Goal: Transaction & Acquisition: Purchase product/service

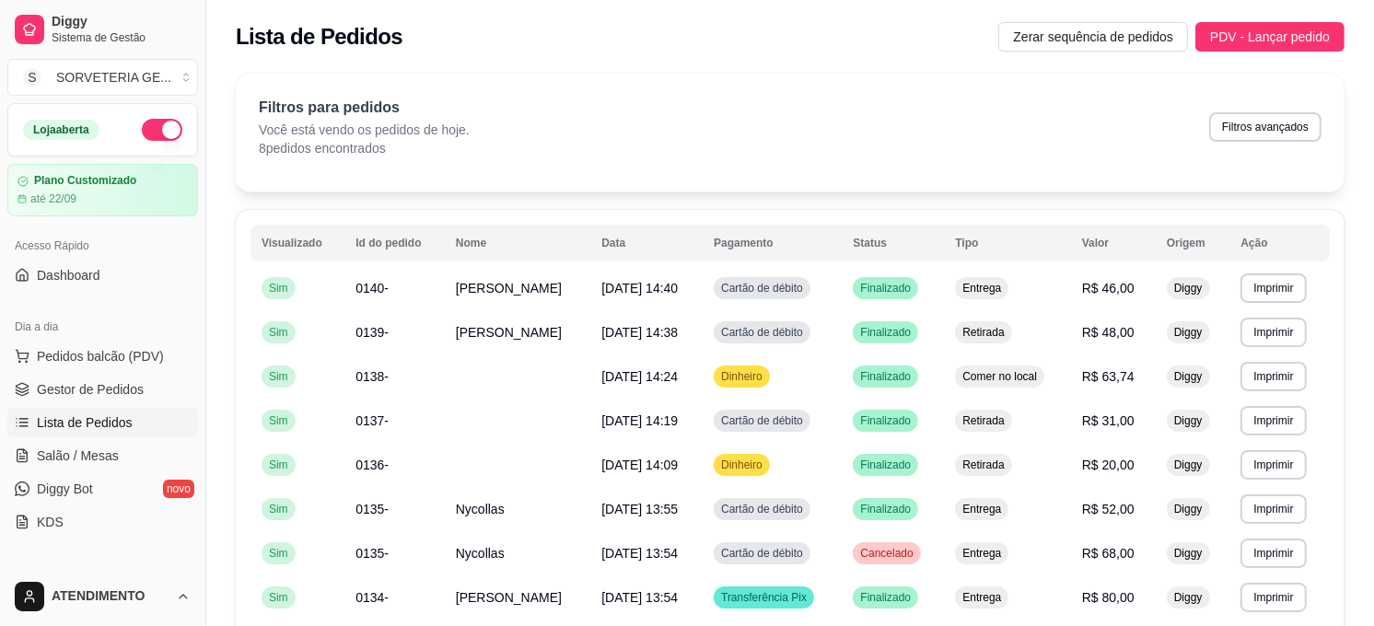
click at [131, 351] on span "Pedidos balcão (PDV)" at bounding box center [100, 356] width 127 height 18
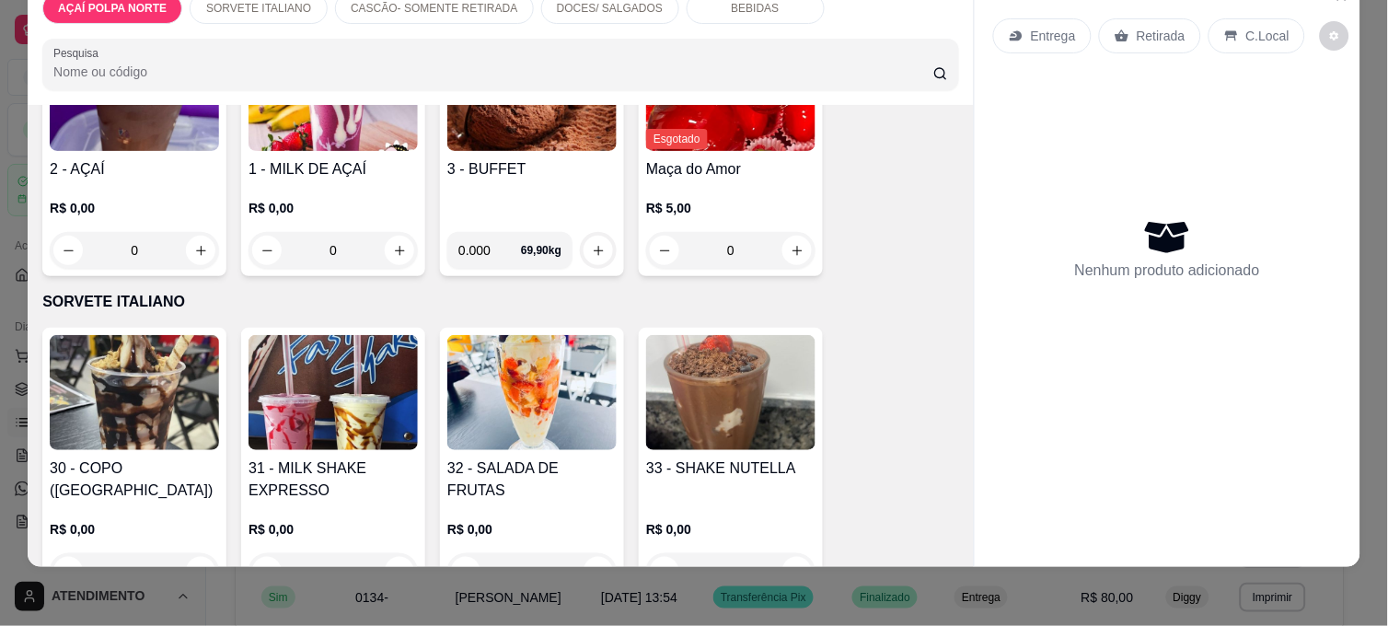
scroll to position [204, 0]
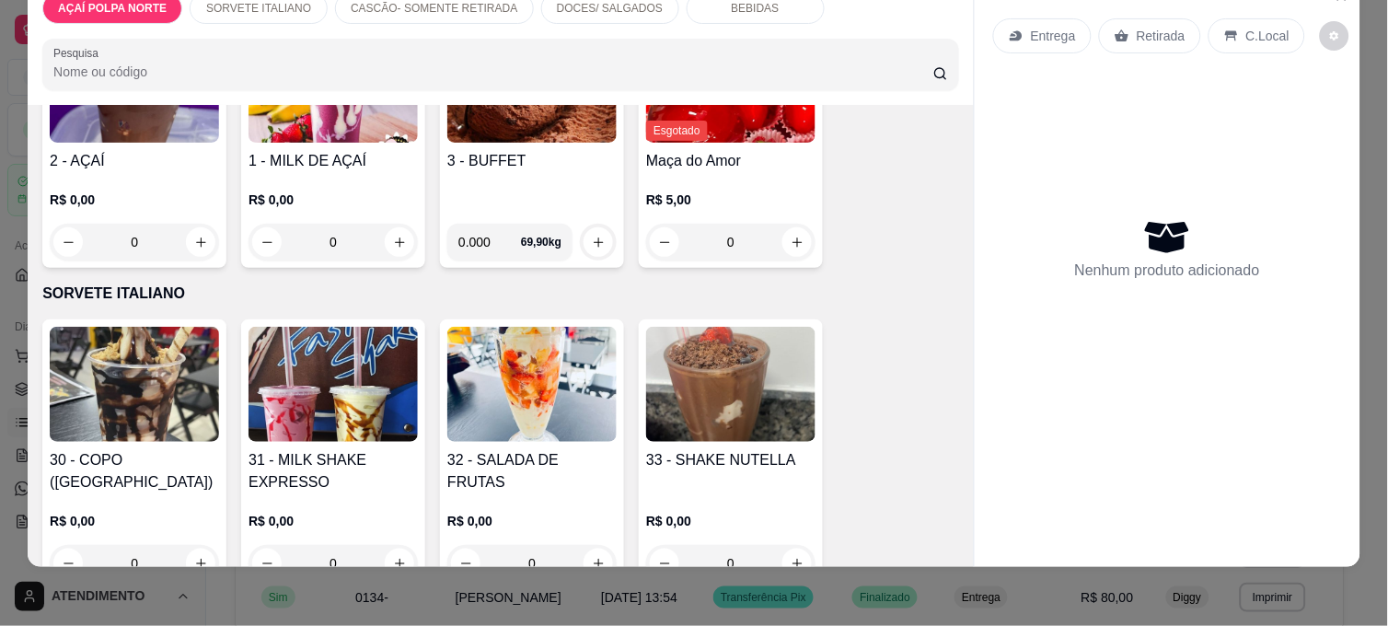
click at [344, 418] on img at bounding box center [333, 384] width 169 height 115
click at [563, 300] on div "400 ml R$ 15,00" at bounding box center [694, 291] width 486 height 61
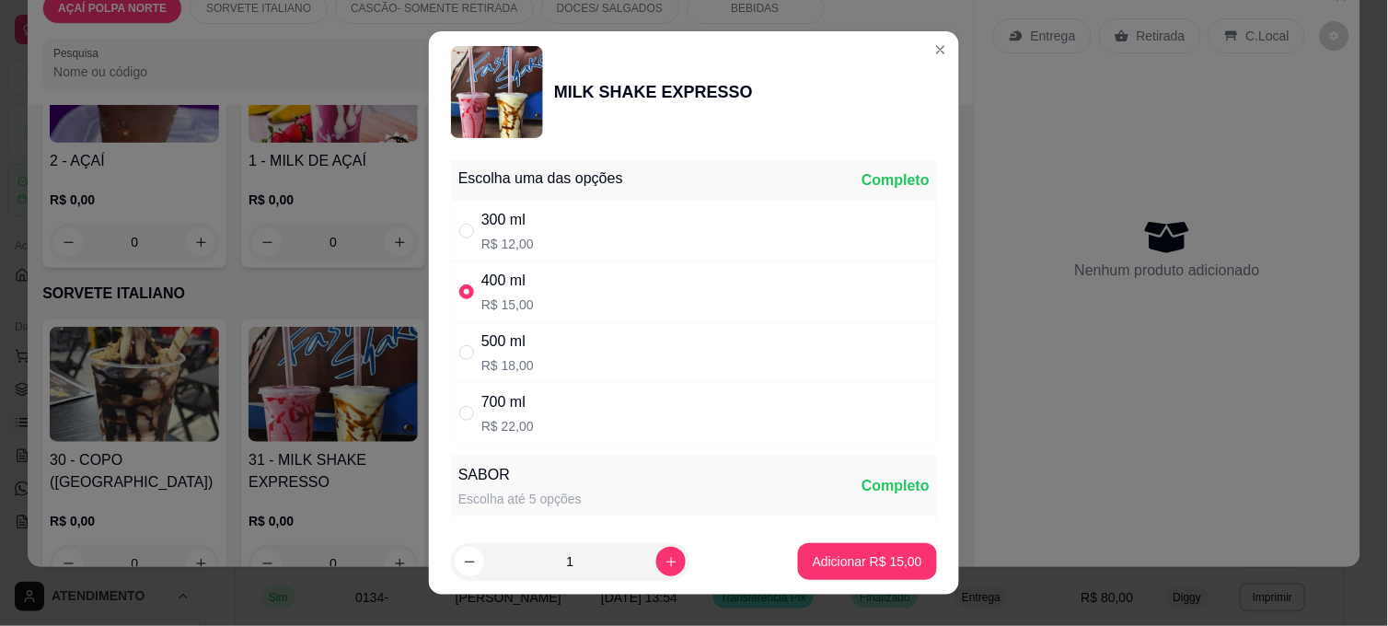
click at [549, 341] on div "500 ml R$ 18,00" at bounding box center [694, 352] width 486 height 61
radio input "false"
radio input "true"
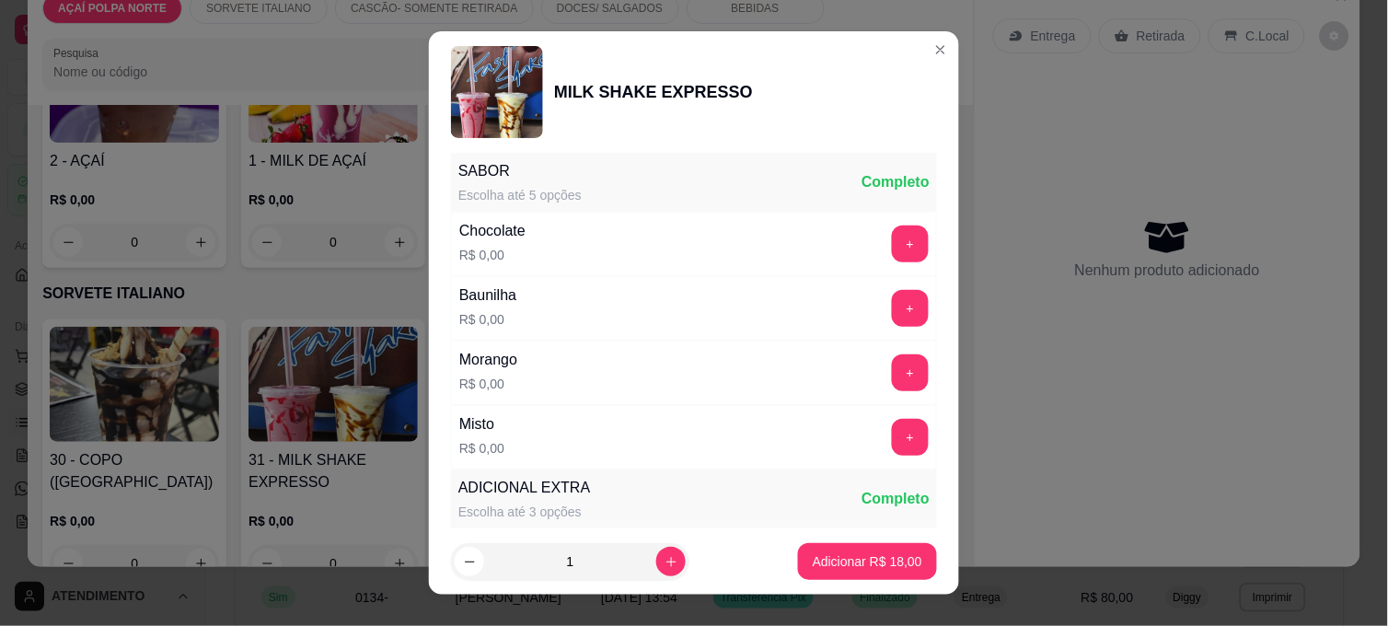
scroll to position [307, 0]
click at [892, 244] on button "+" at bounding box center [910, 241] width 37 height 37
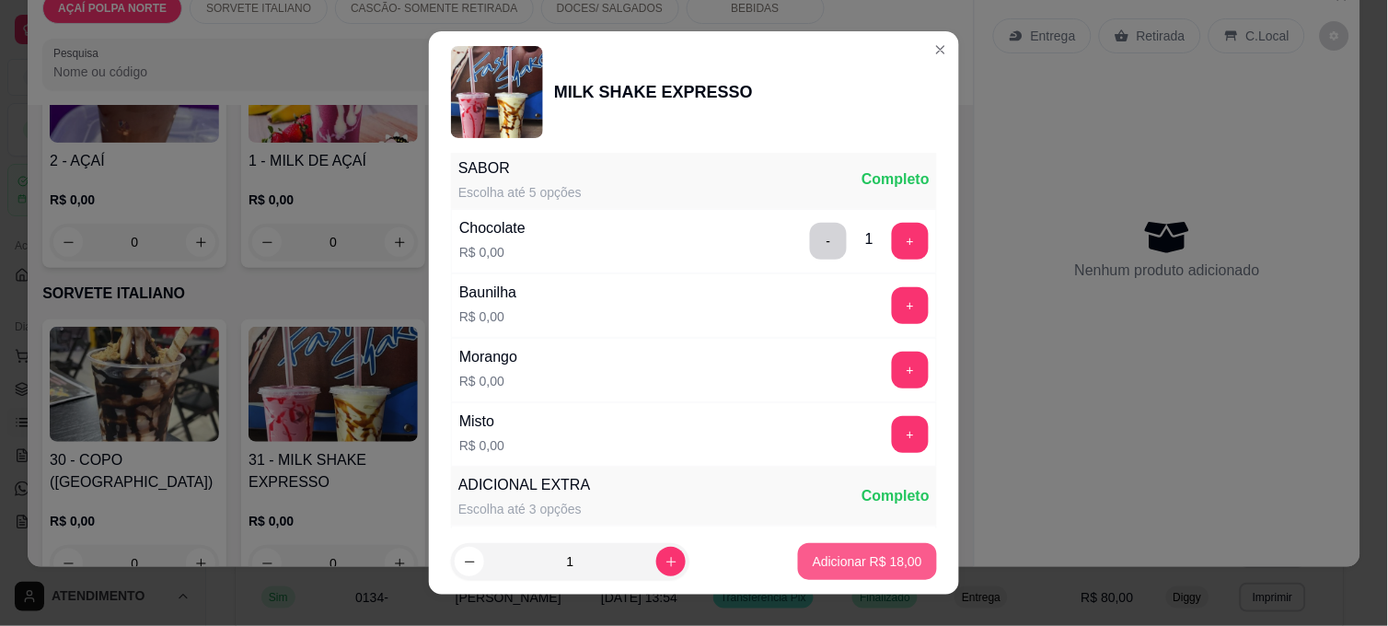
click at [890, 559] on p "Adicionar R$ 18,00" at bounding box center [868, 561] width 110 height 18
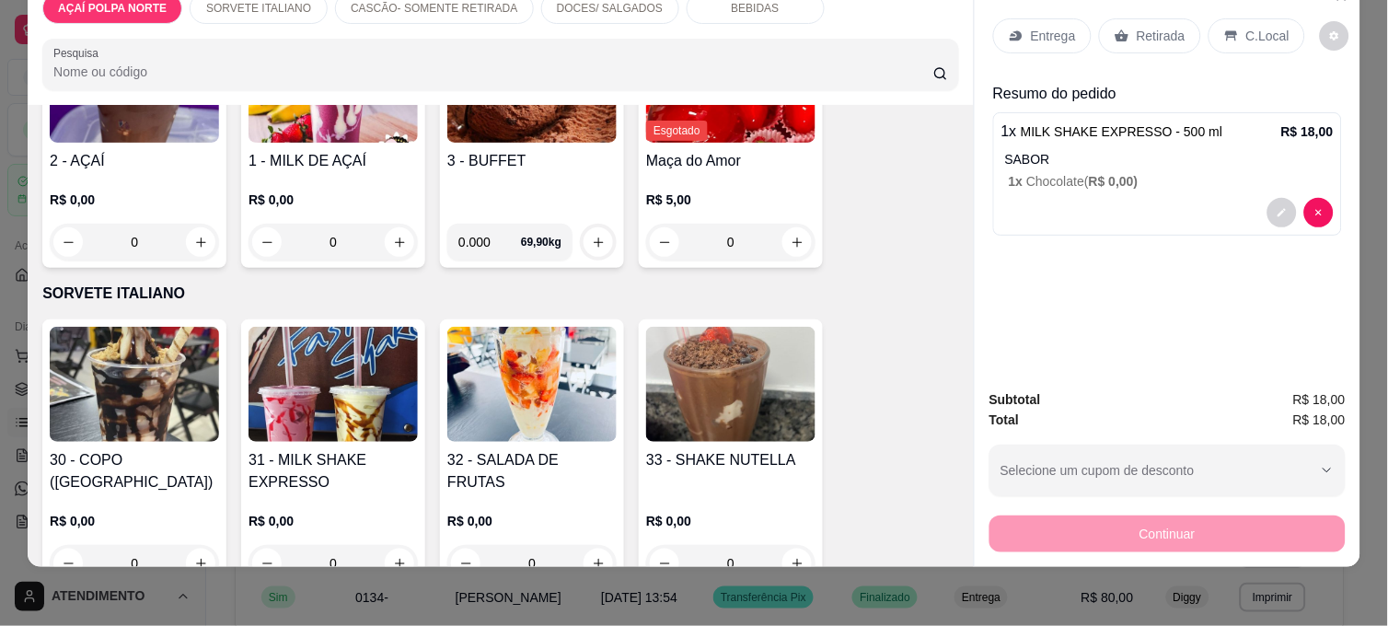
click at [341, 414] on img at bounding box center [333, 384] width 169 height 115
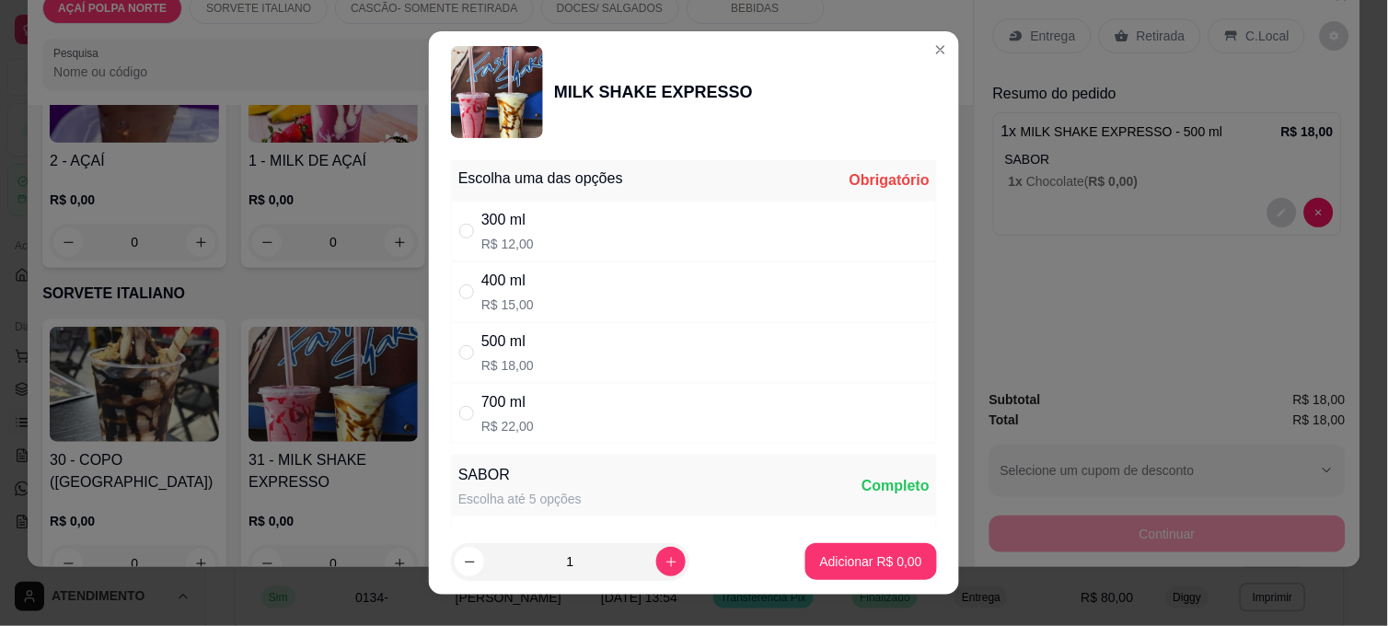
click at [567, 226] on div "300 ml R$ 12,00" at bounding box center [694, 231] width 486 height 61
radio input "true"
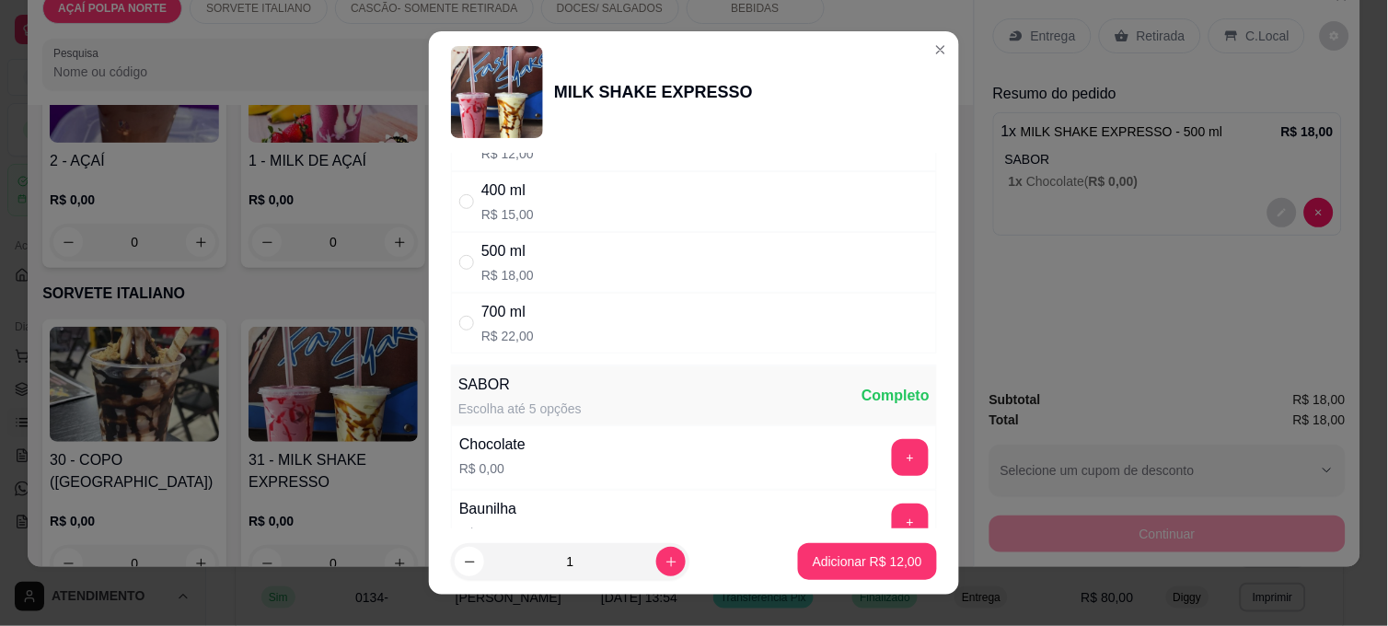
scroll to position [204, 0]
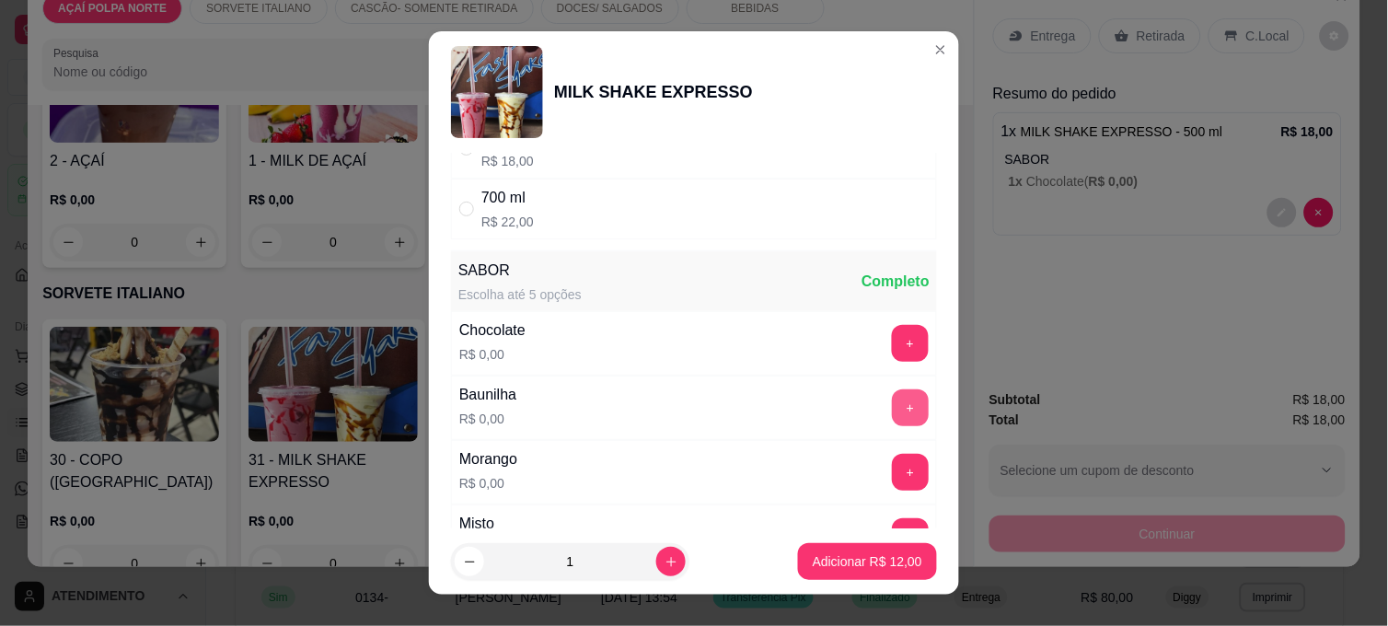
click at [892, 400] on button "+" at bounding box center [910, 407] width 37 height 37
click at [905, 568] on button "Adicionar R$ 12,00" at bounding box center [867, 561] width 139 height 37
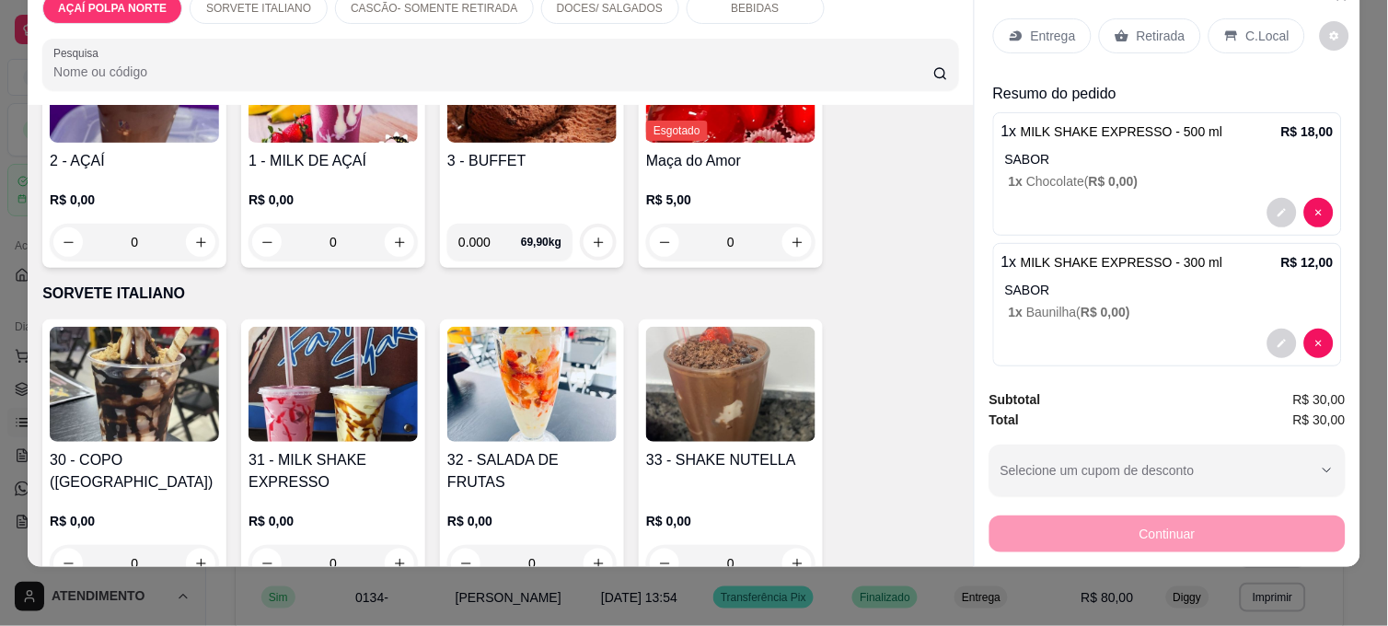
click at [102, 163] on div "2 - AÇAÍ R$ 0,00 0" at bounding box center [134, 144] width 184 height 248
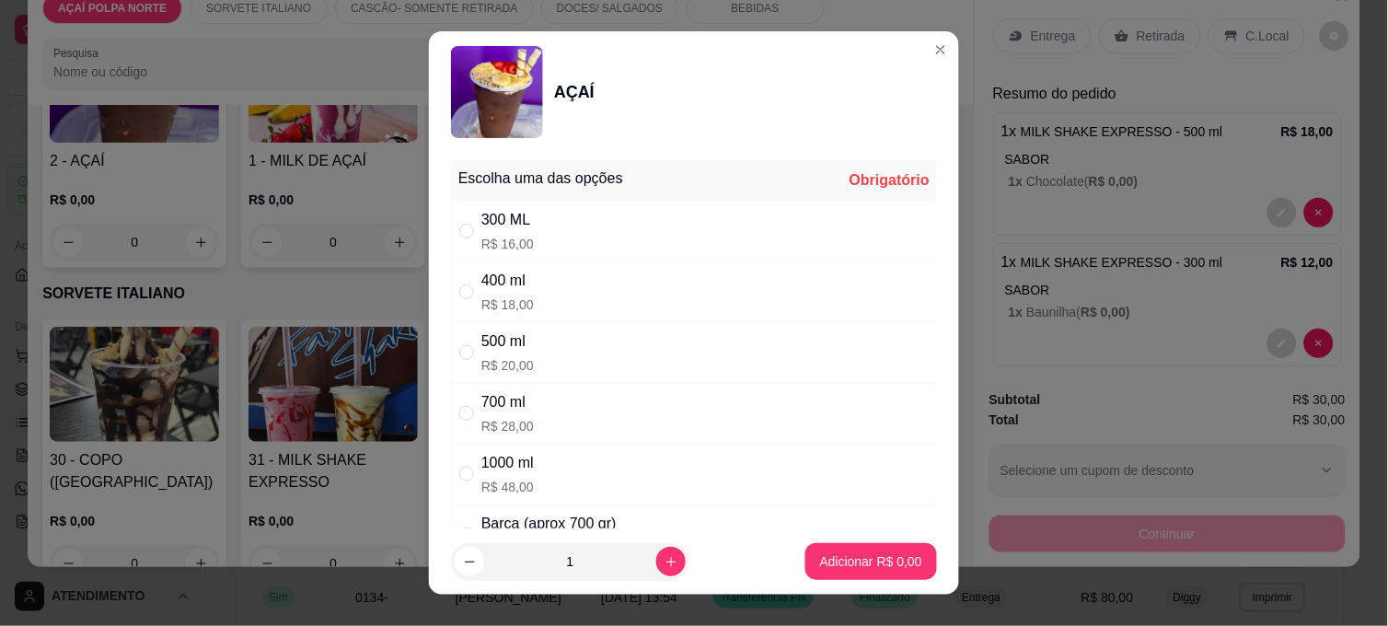
click at [566, 348] on div "500 ml R$ 20,00" at bounding box center [694, 352] width 486 height 61
radio input "true"
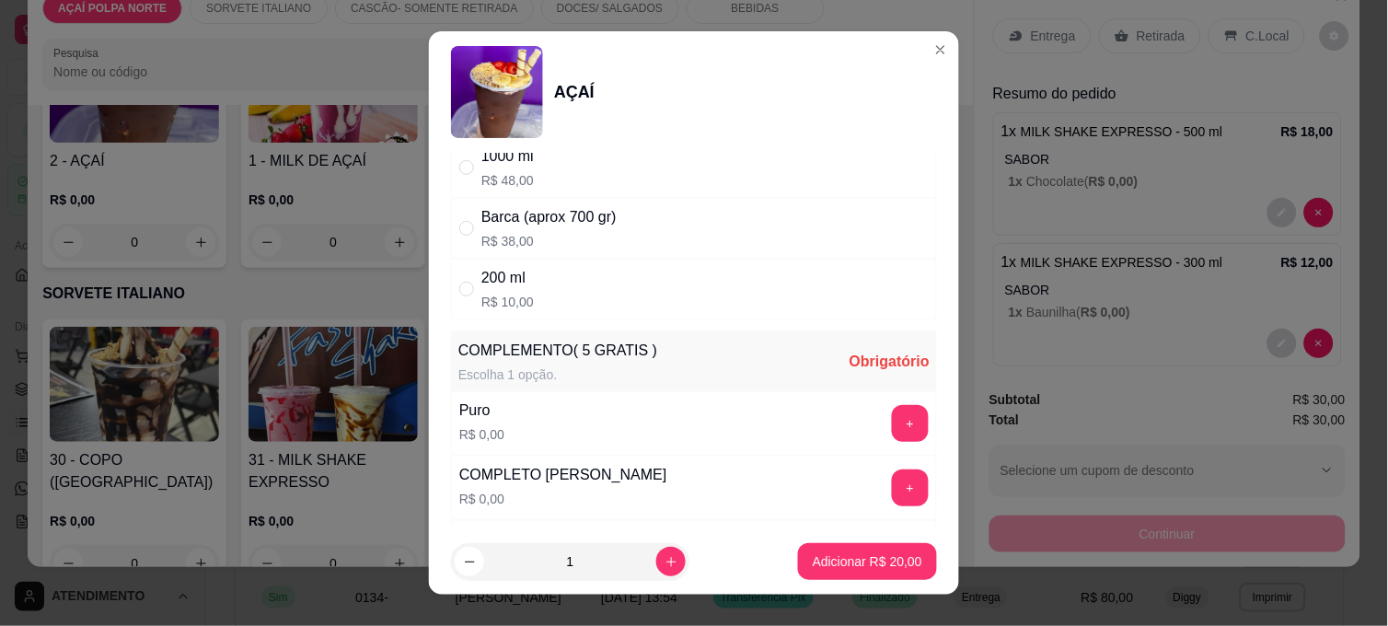
scroll to position [409, 0]
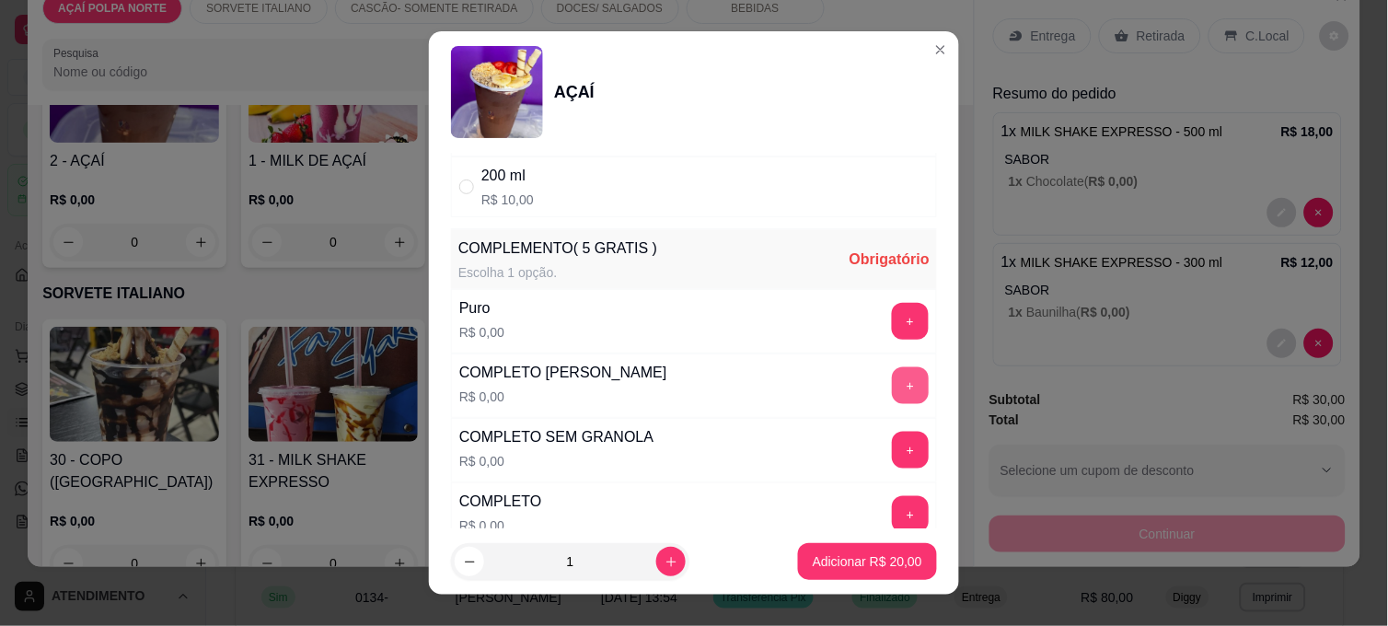
click at [892, 389] on button "+" at bounding box center [910, 385] width 37 height 37
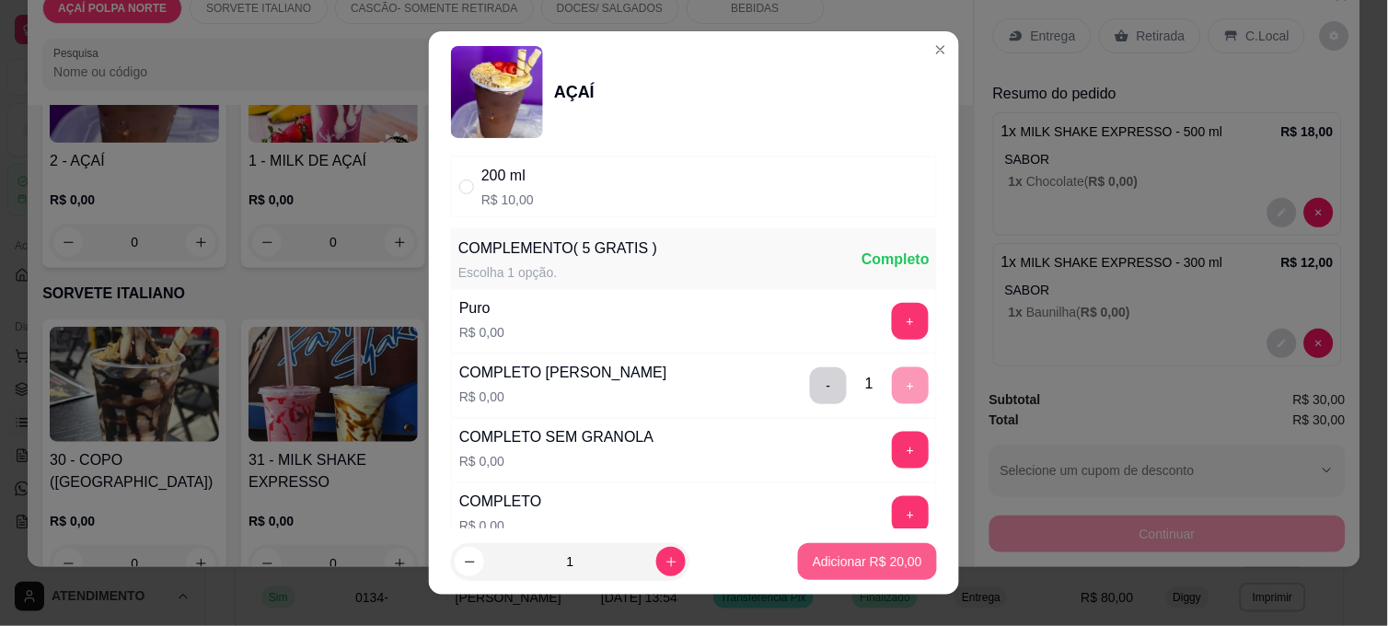
click at [869, 575] on button "Adicionar R$ 20,00" at bounding box center [867, 561] width 139 height 37
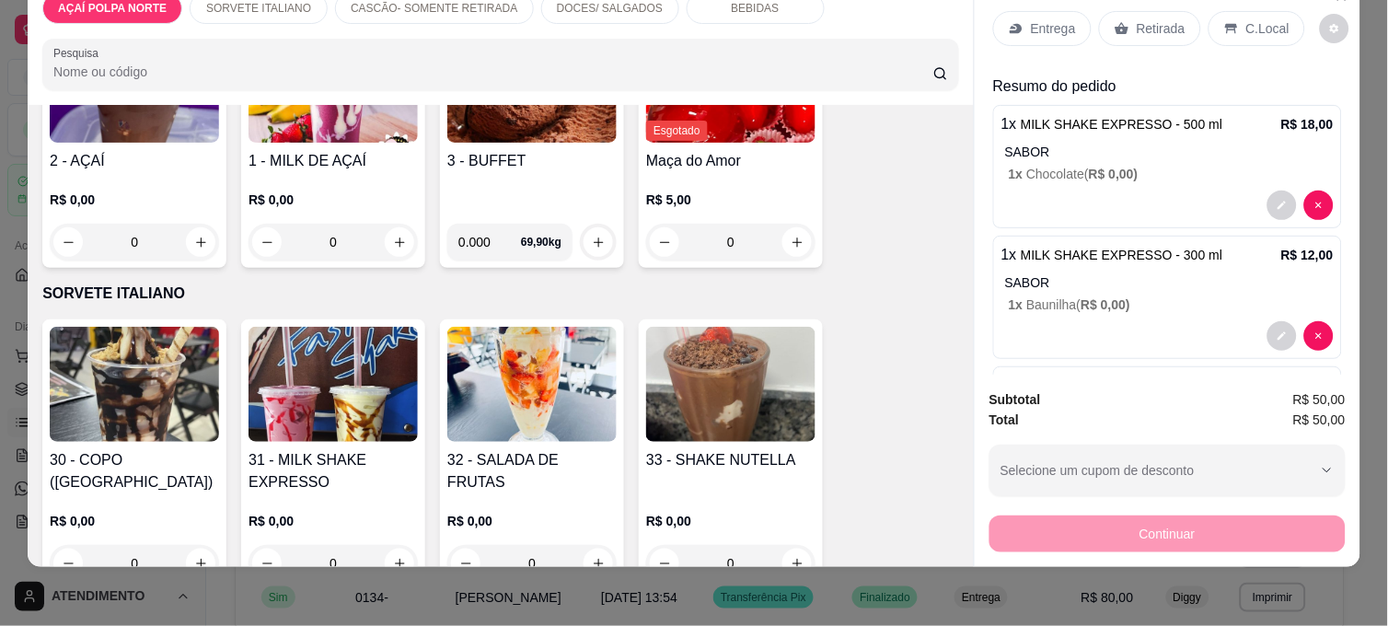
scroll to position [0, 0]
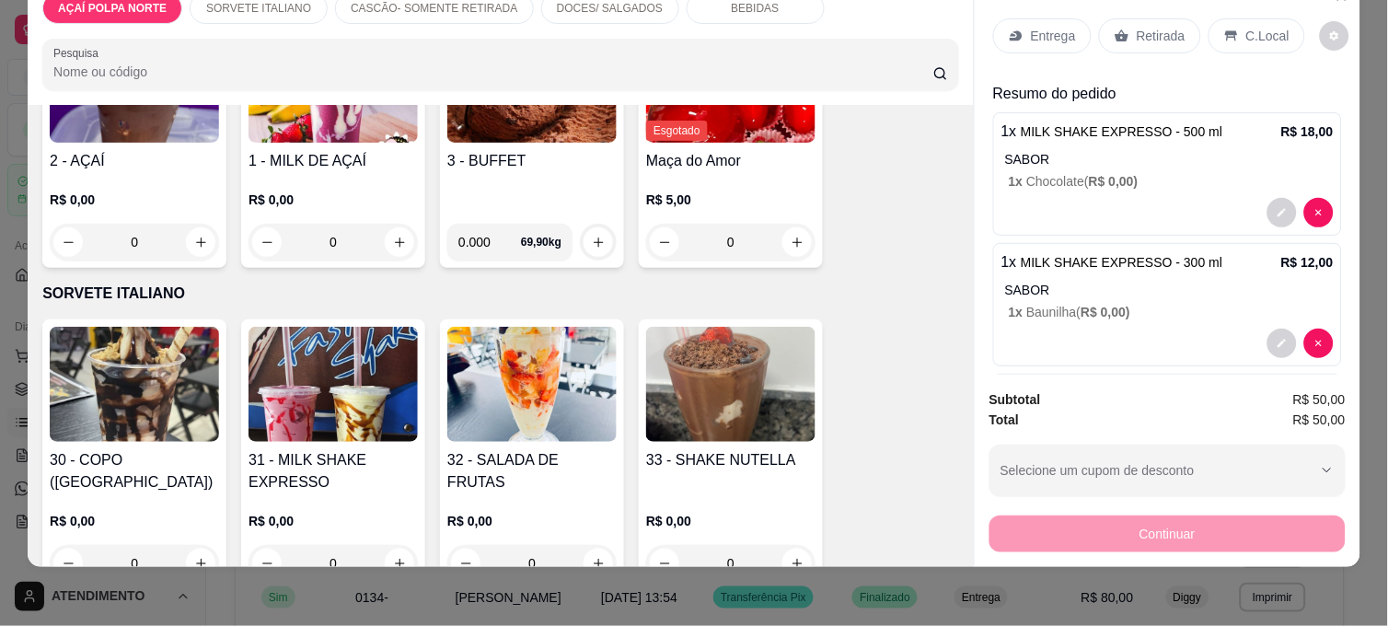
click at [1022, 23] on div "Entrega" at bounding box center [1042, 35] width 99 height 35
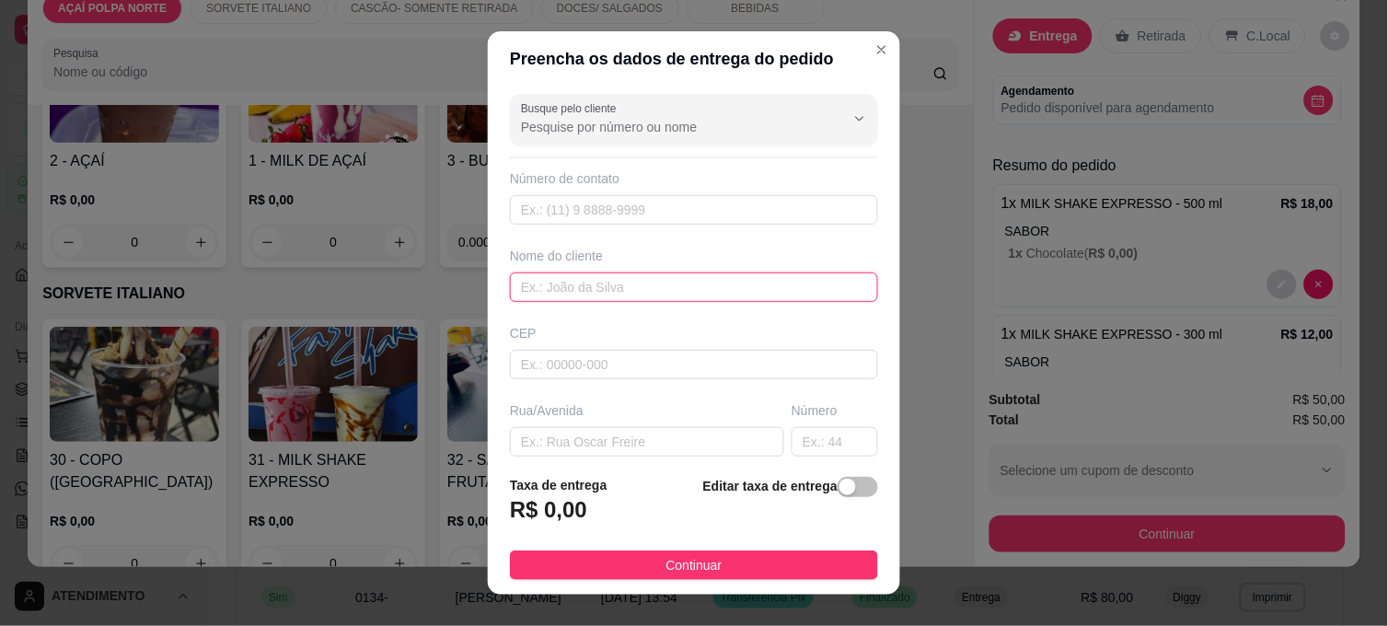
click at [659, 284] on input "text" at bounding box center [694, 287] width 368 height 29
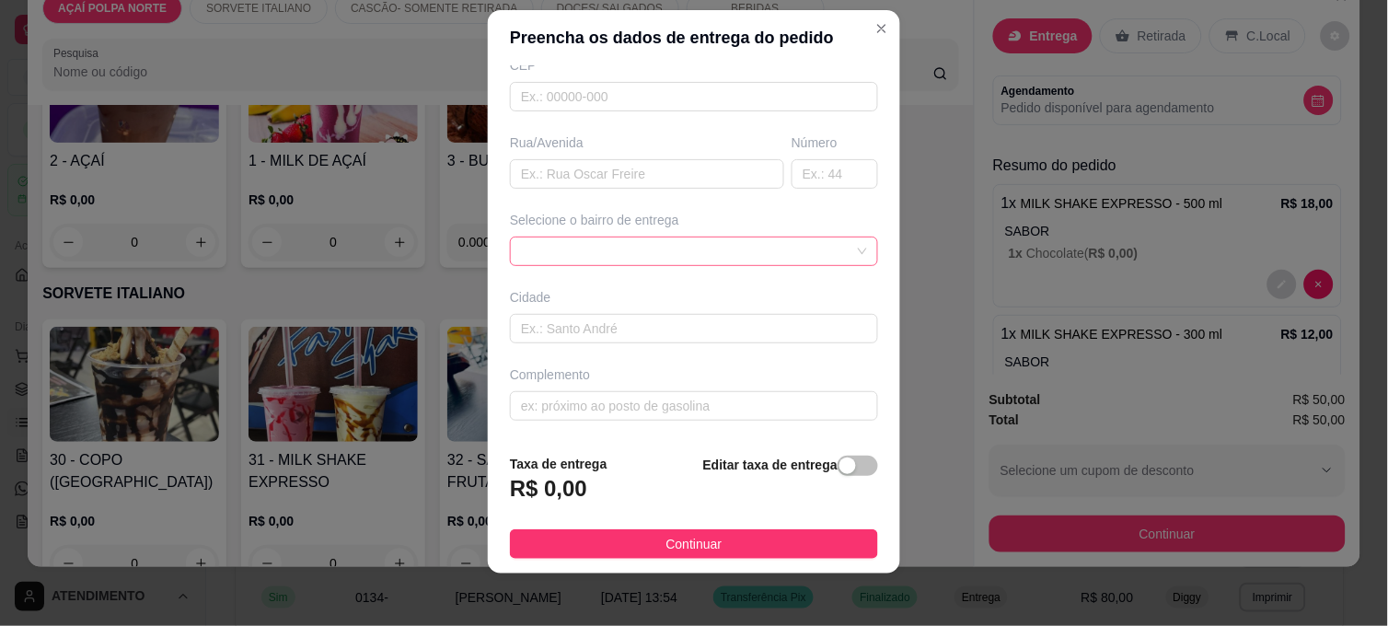
scroll to position [28, 0]
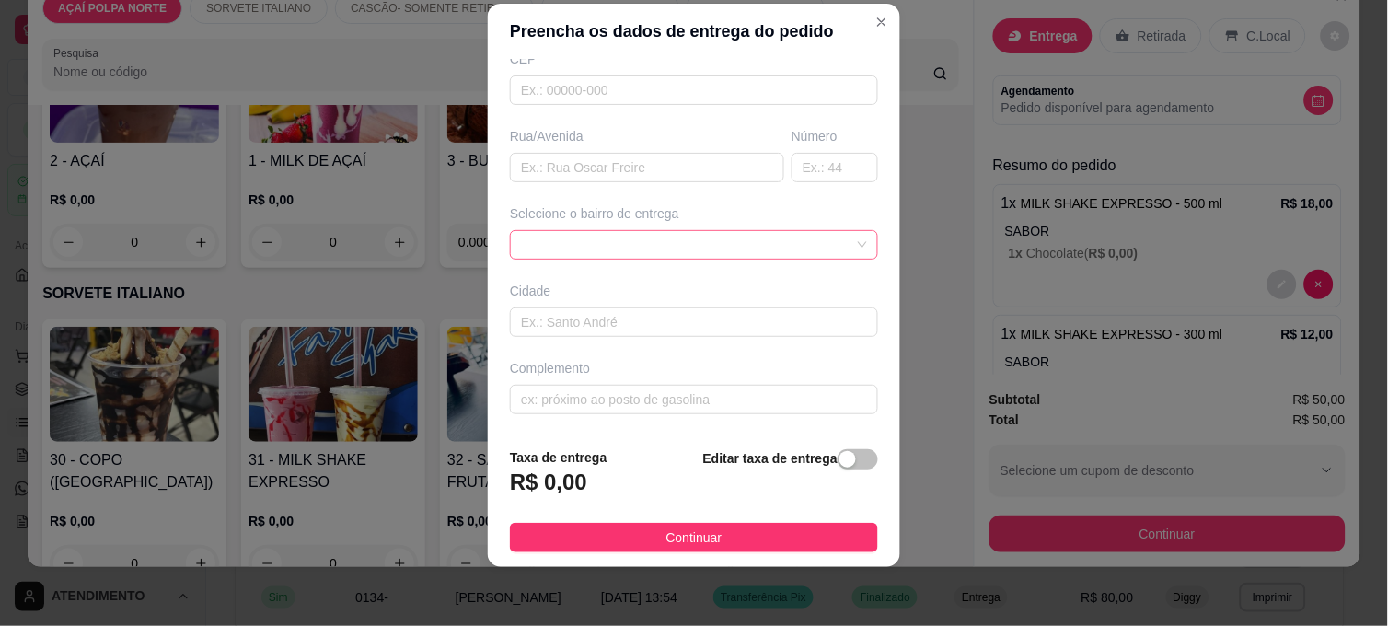
click at [674, 249] on span at bounding box center [694, 245] width 346 height 28
type input "[PERSON_NAME]"
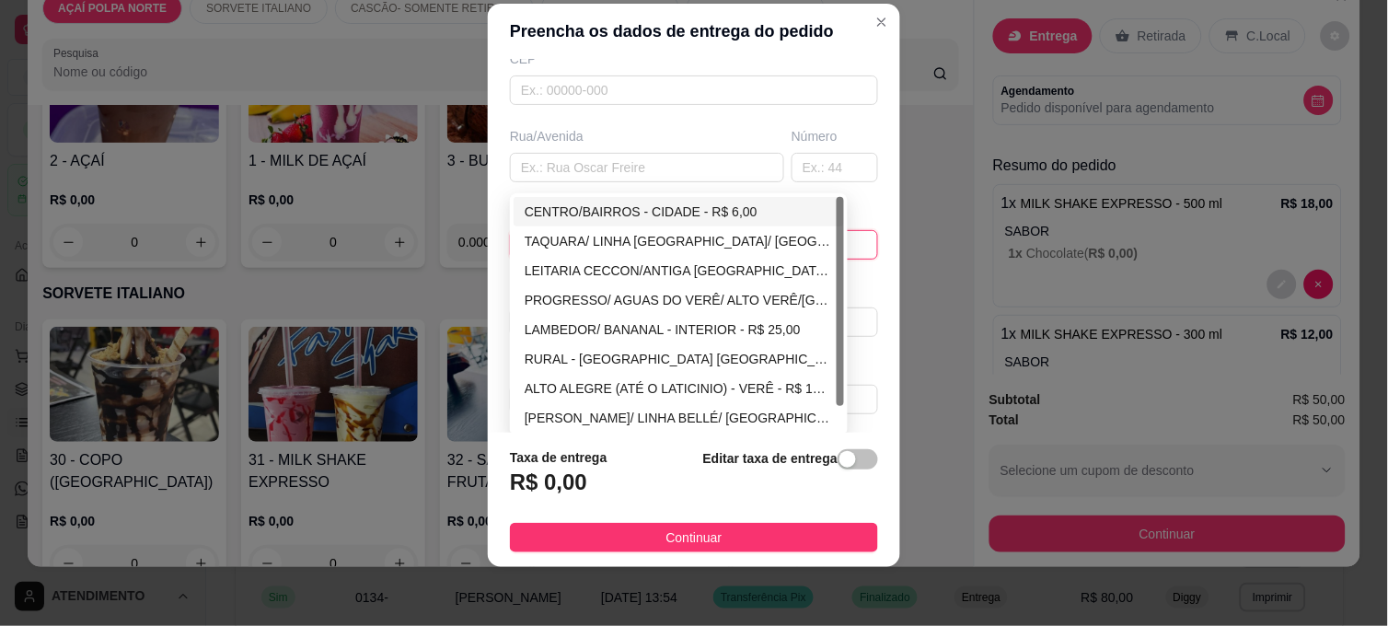
click at [648, 213] on div "CENTRO/BAIRROS - CIDADE - R$ 6,00" at bounding box center [679, 212] width 308 height 20
type input "CIDADE"
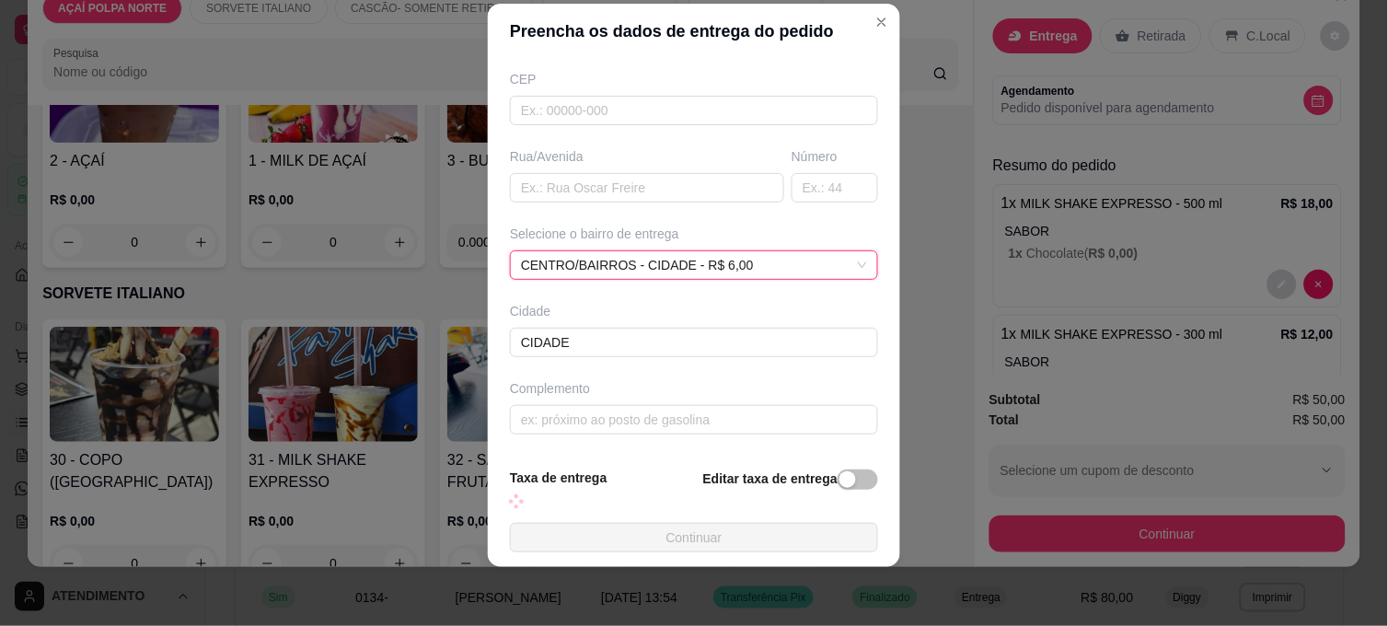
scroll to position [247, 0]
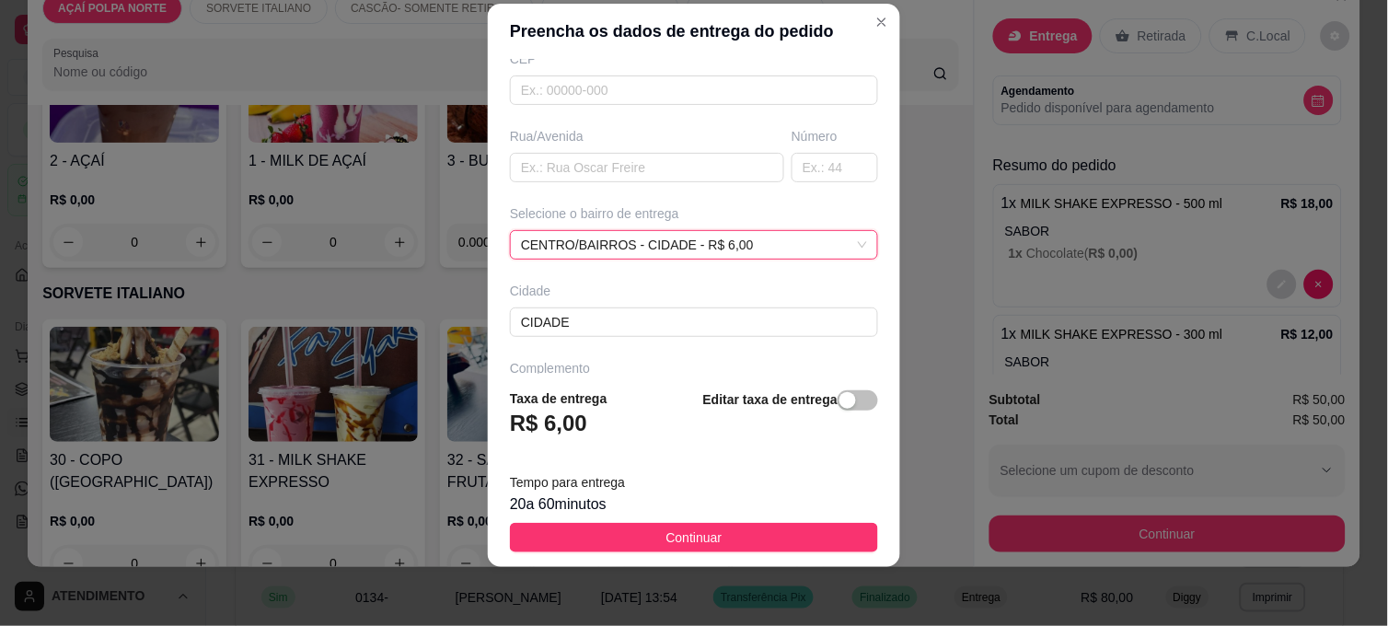
click at [730, 540] on button "Continuar" at bounding box center [694, 537] width 368 height 29
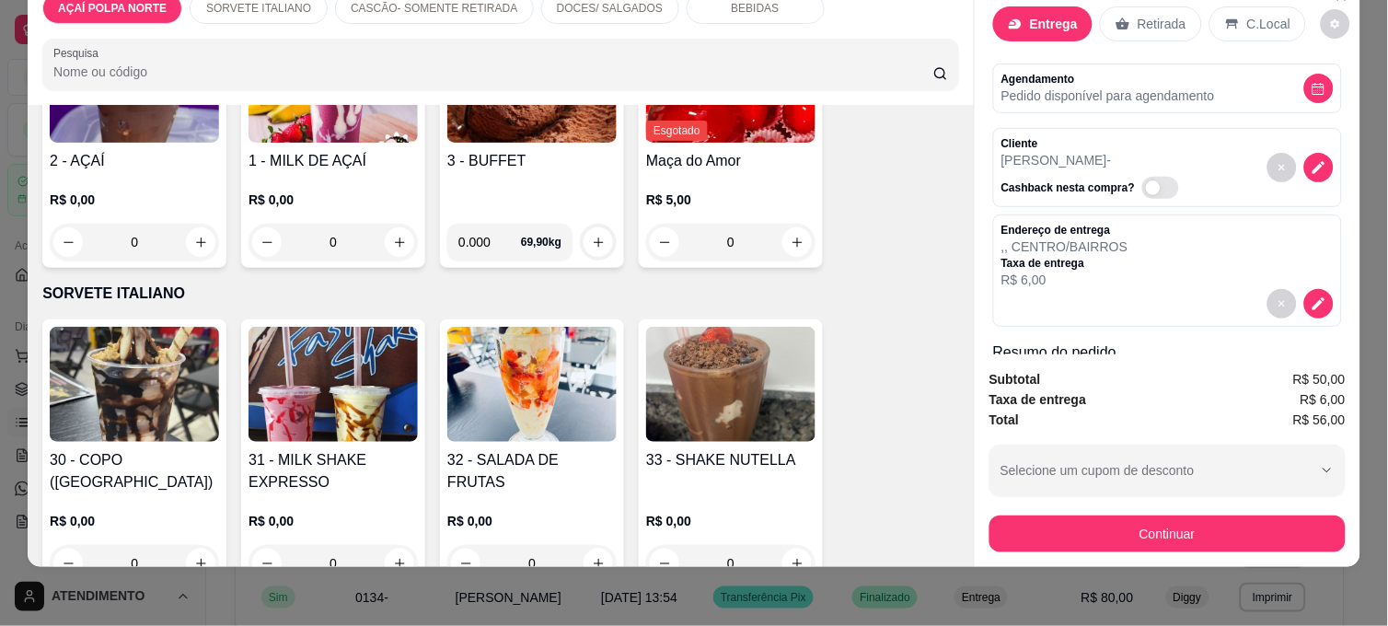
scroll to position [0, 0]
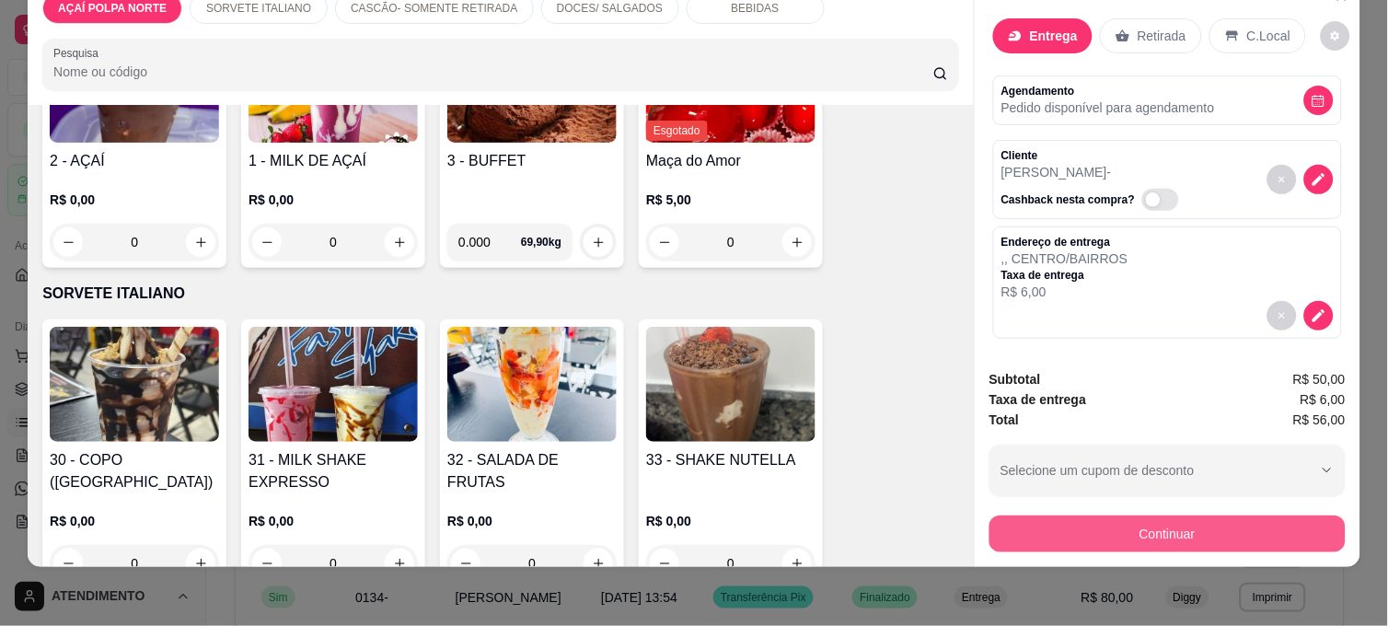
click at [1052, 516] on button "Continuar" at bounding box center [1168, 534] width 356 height 37
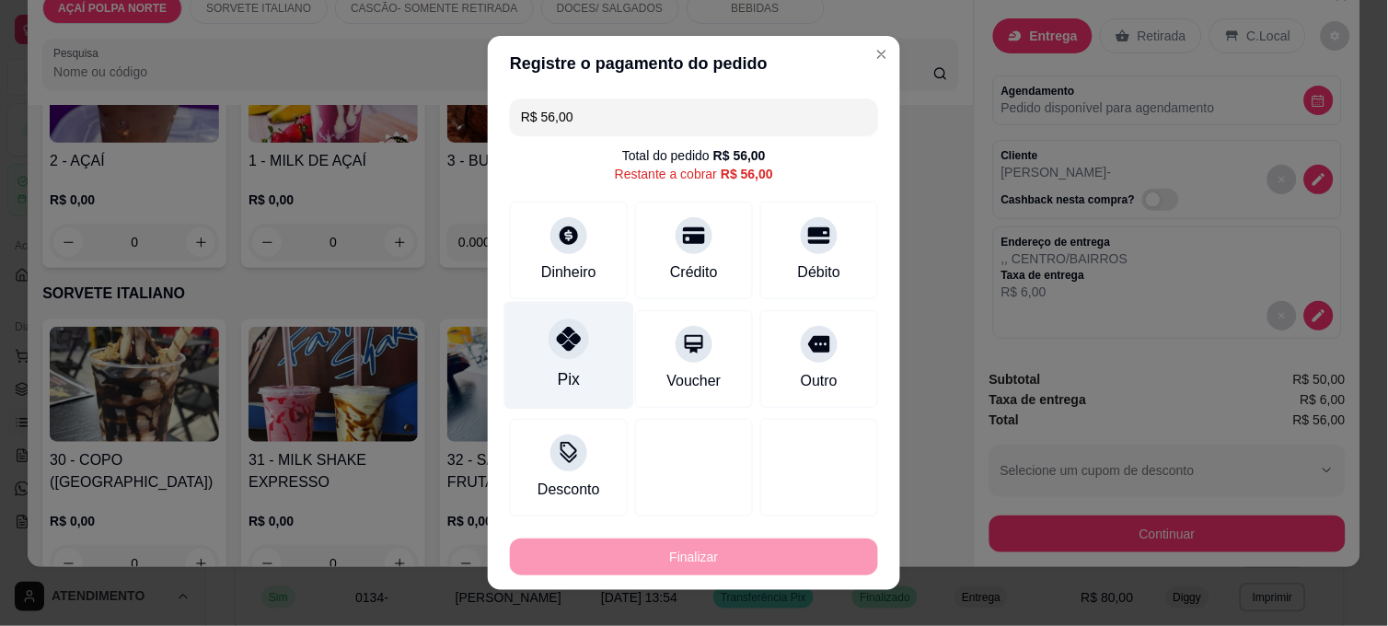
click at [599, 356] on div "Pix" at bounding box center [570, 356] width 130 height 108
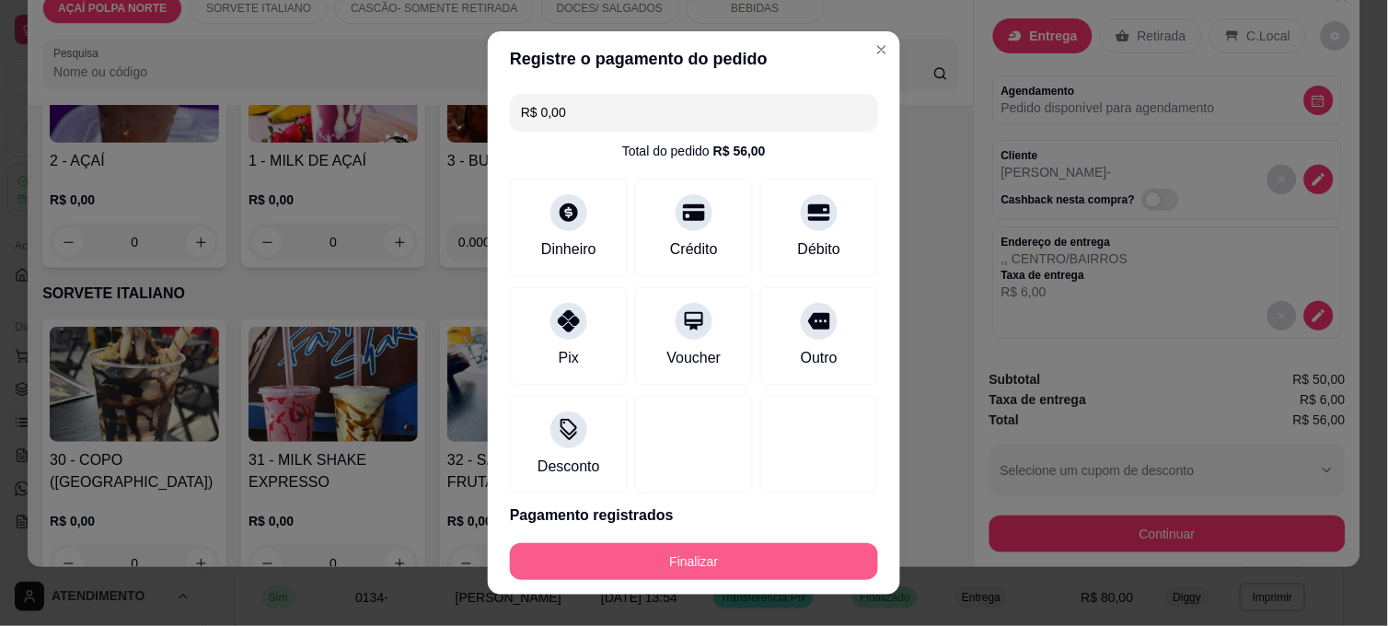
click at [752, 569] on button "Finalizar" at bounding box center [694, 561] width 368 height 37
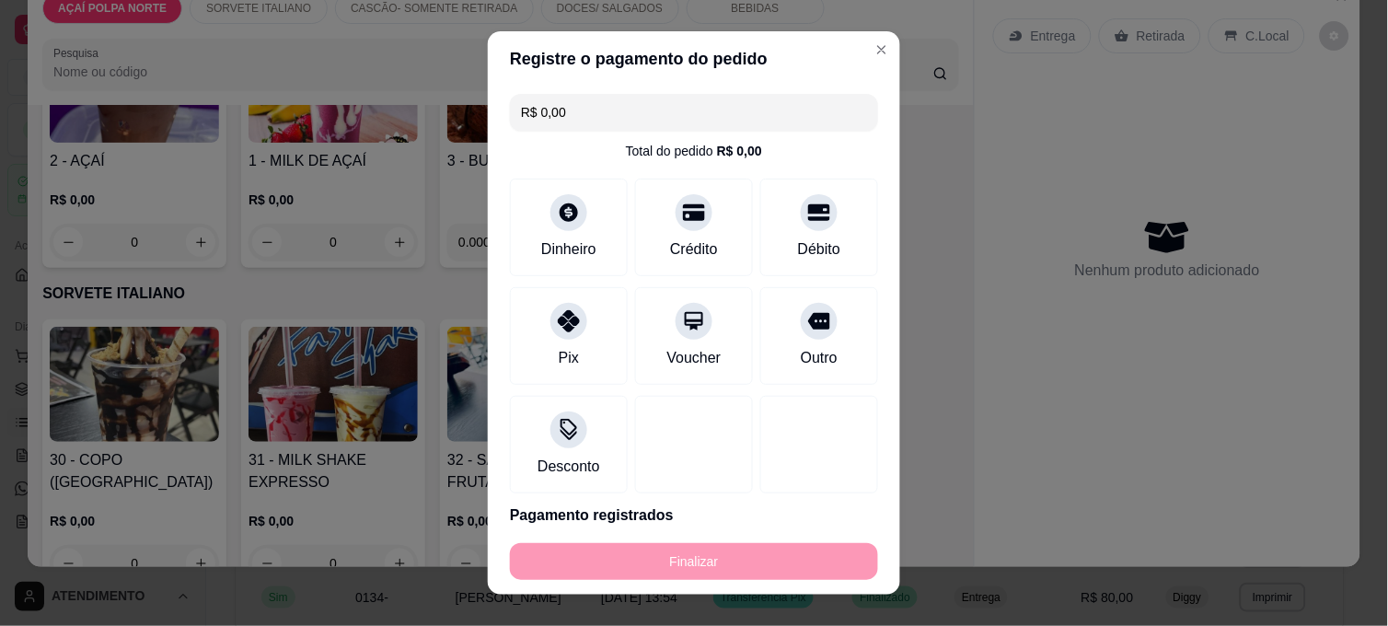
type input "-R$ 56,00"
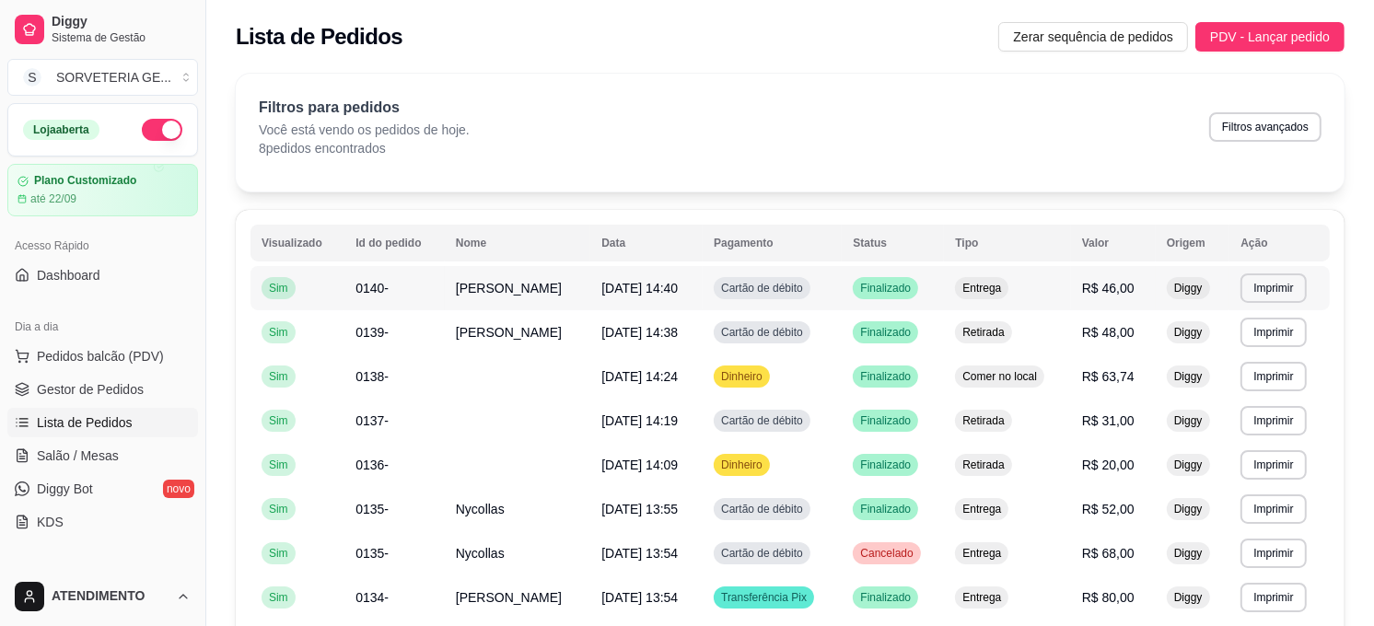
click at [1135, 282] on td "R$ 46,00" at bounding box center [1113, 288] width 85 height 44
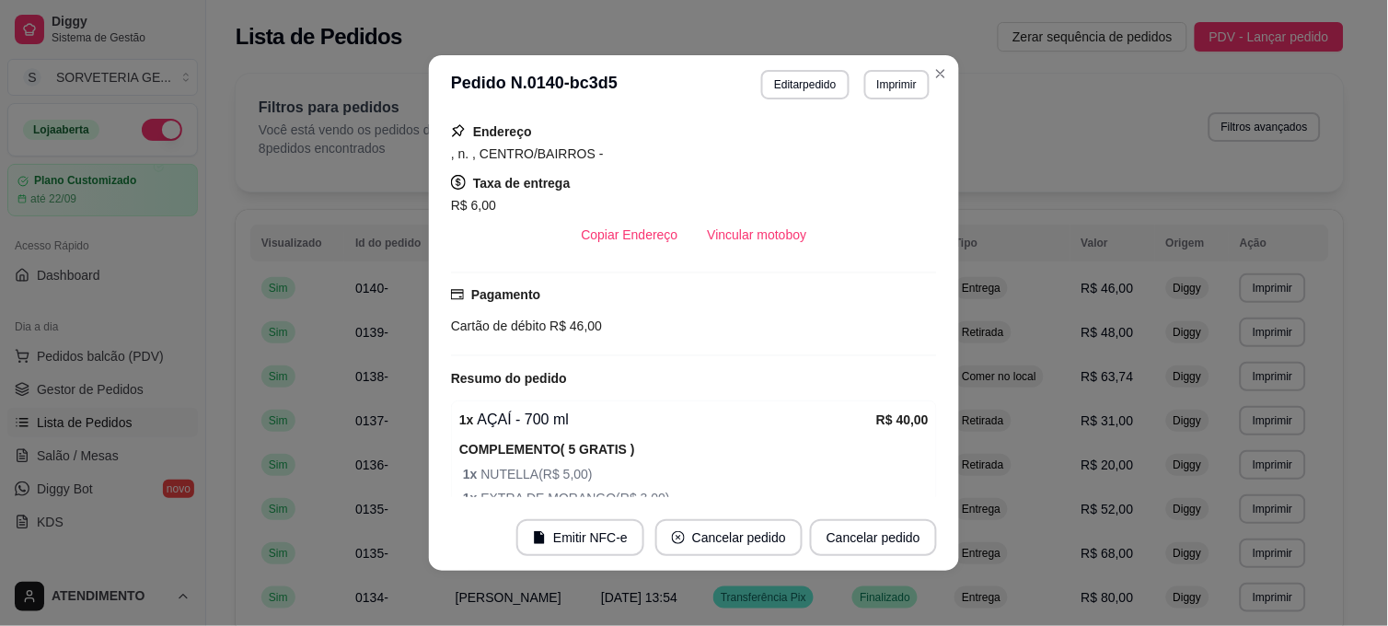
scroll to position [204, 0]
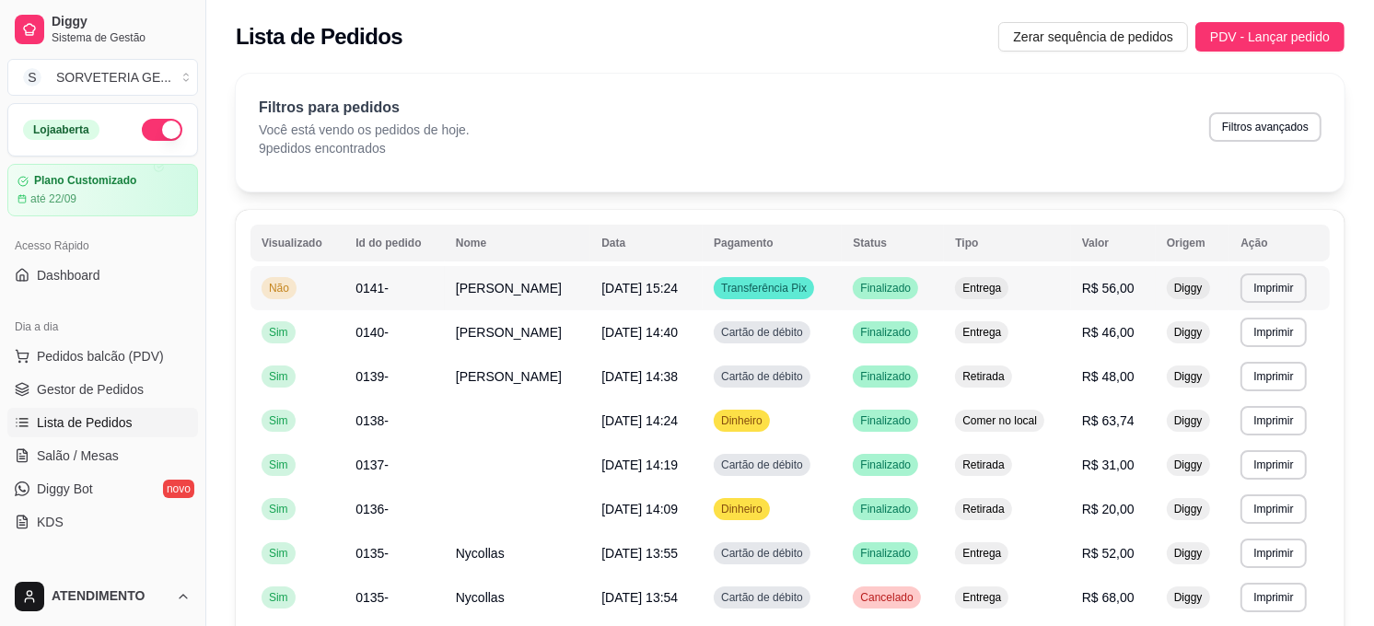
click at [1032, 285] on td "Entrega" at bounding box center [1007, 288] width 126 height 44
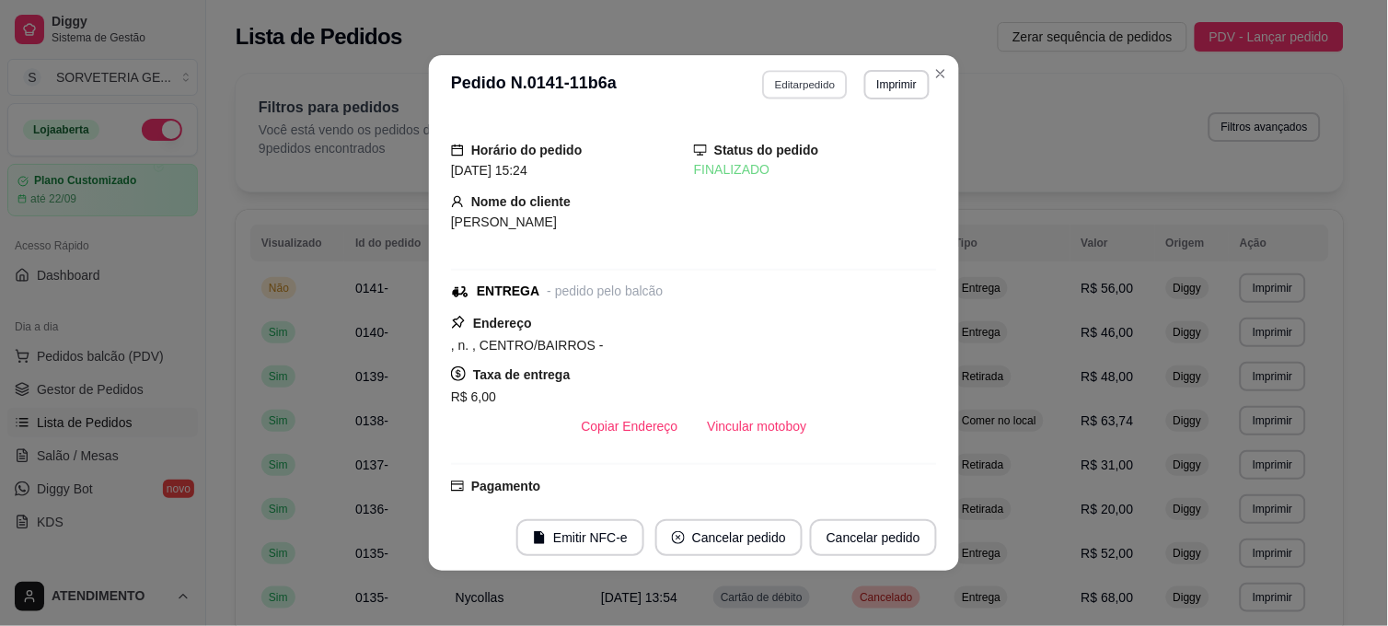
click at [808, 92] on button "Editar pedido" at bounding box center [806, 84] width 86 height 29
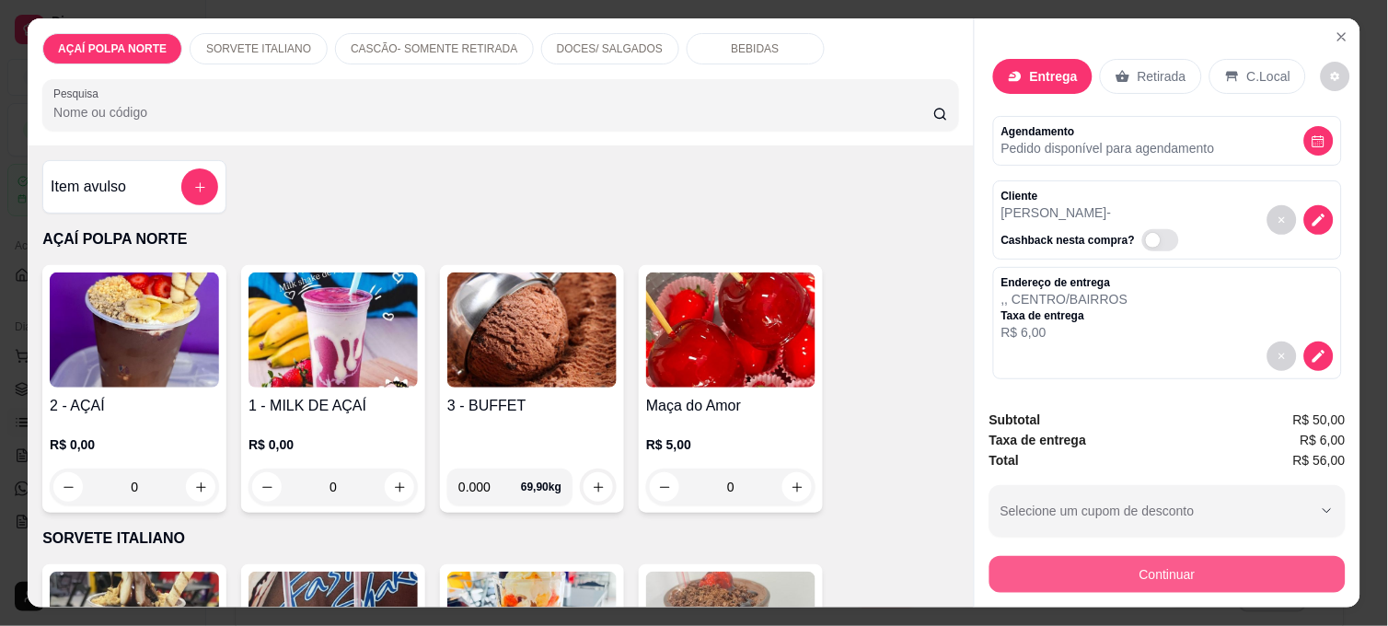
click at [1231, 556] on button "Continuar" at bounding box center [1168, 574] width 356 height 37
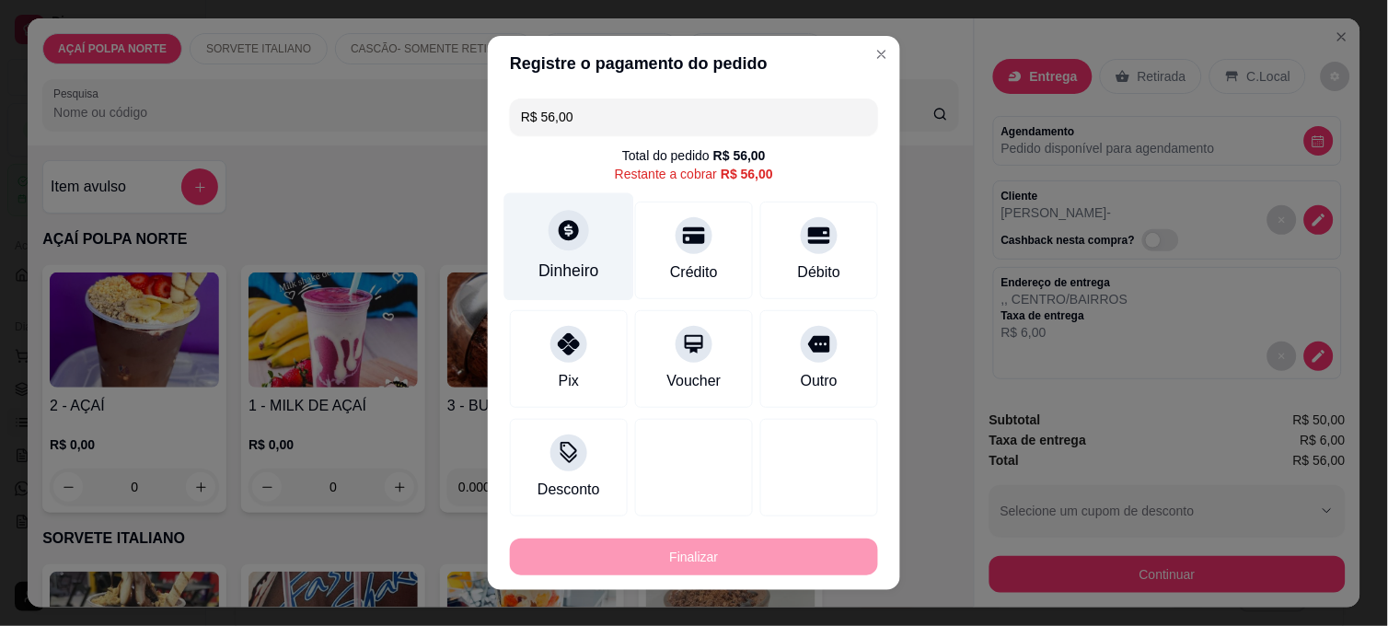
click at [575, 241] on div at bounding box center [569, 230] width 41 height 41
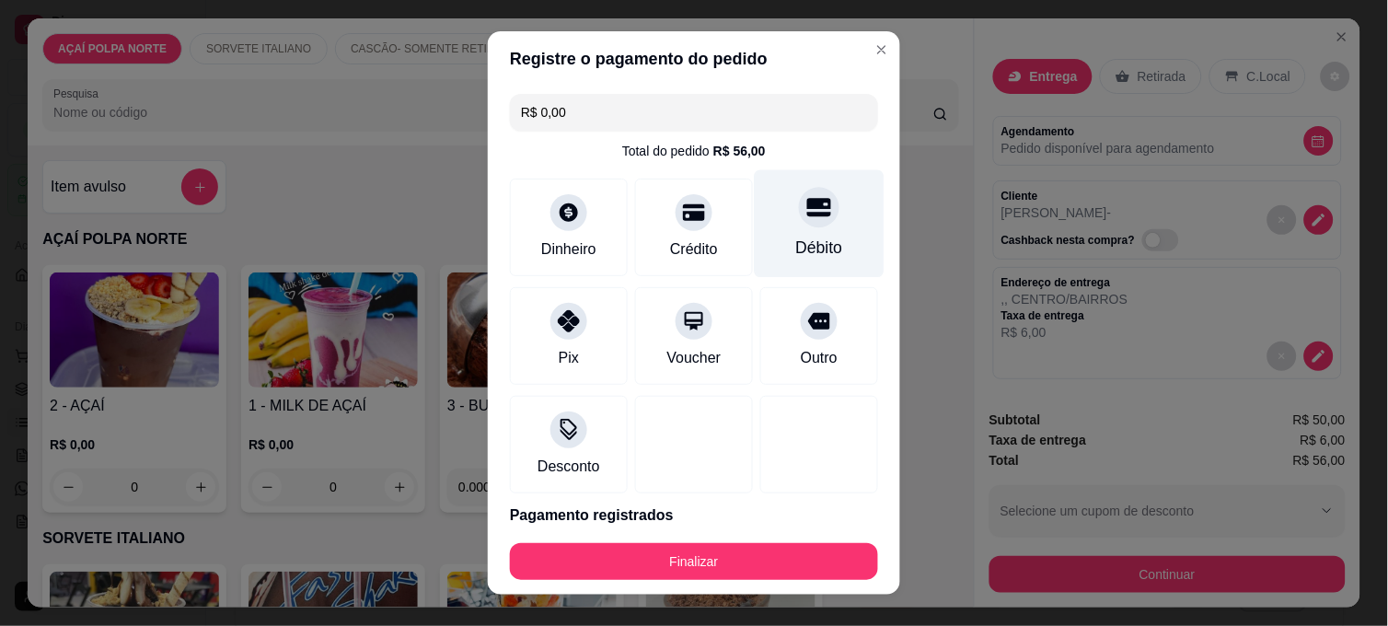
click at [756, 242] on div "Débito" at bounding box center [820, 224] width 130 height 108
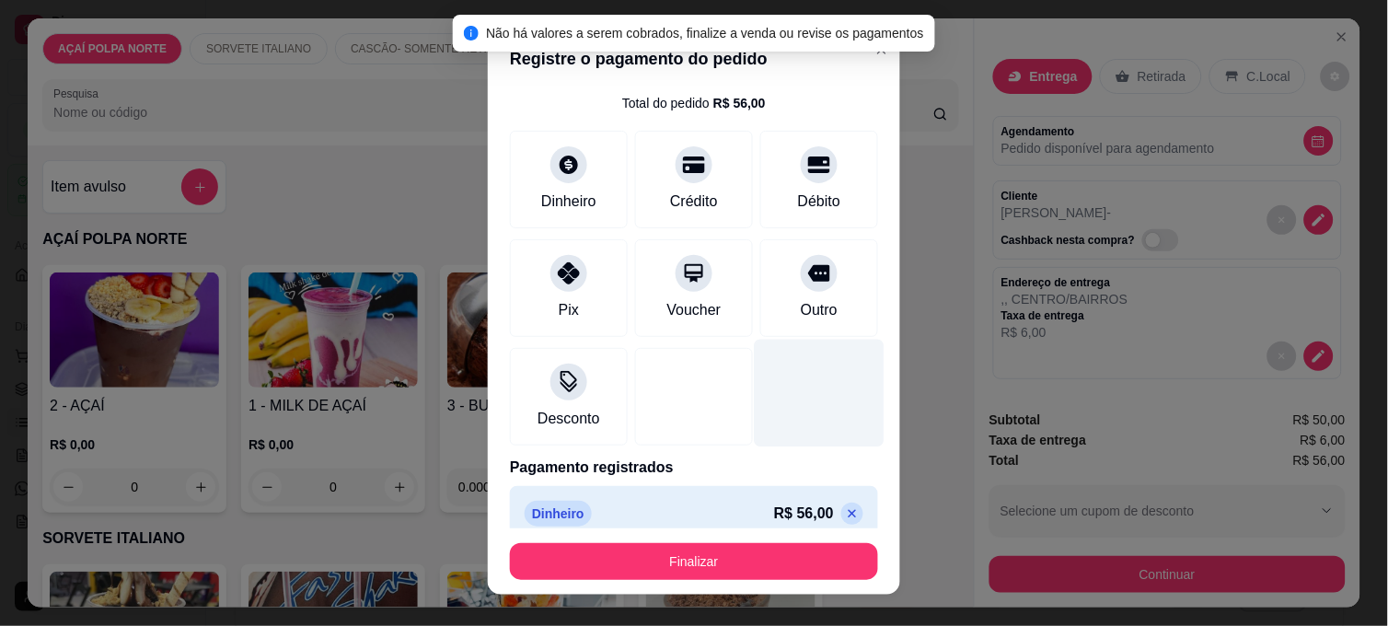
scroll to position [68, 0]
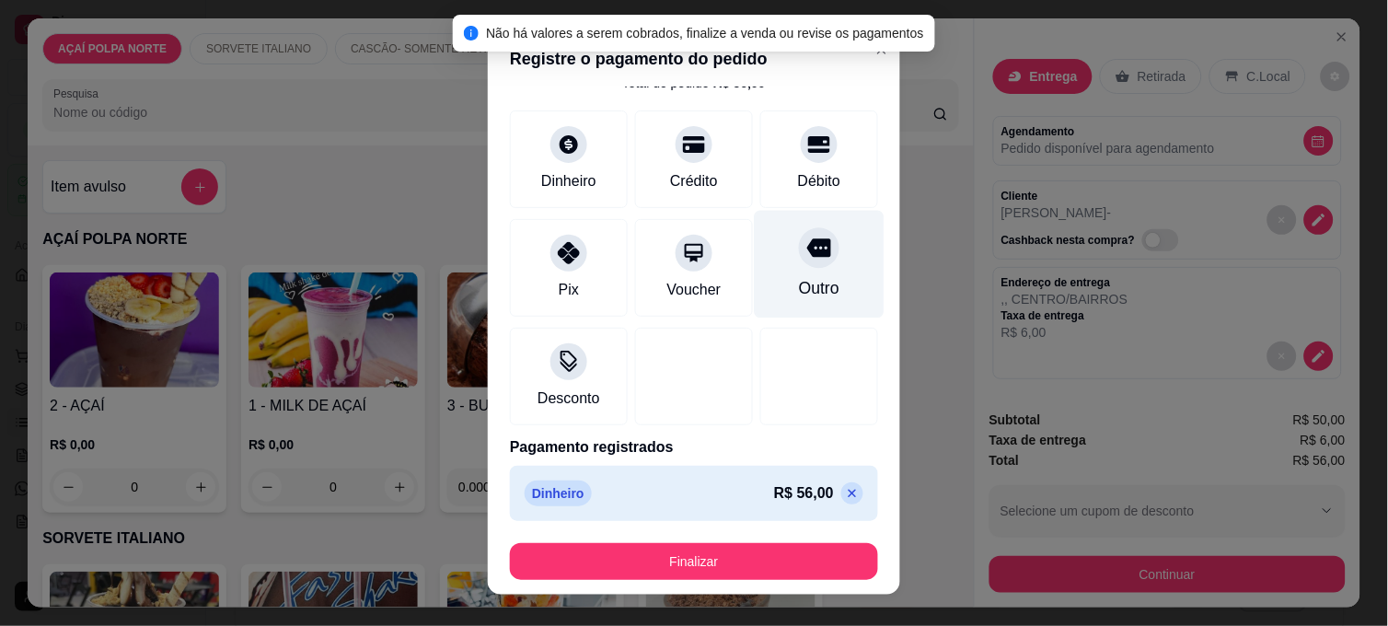
drag, startPoint x: 815, startPoint y: 491, endPoint x: 807, endPoint y: 399, distance: 92.4
click at [845, 490] on icon at bounding box center [852, 493] width 15 height 15
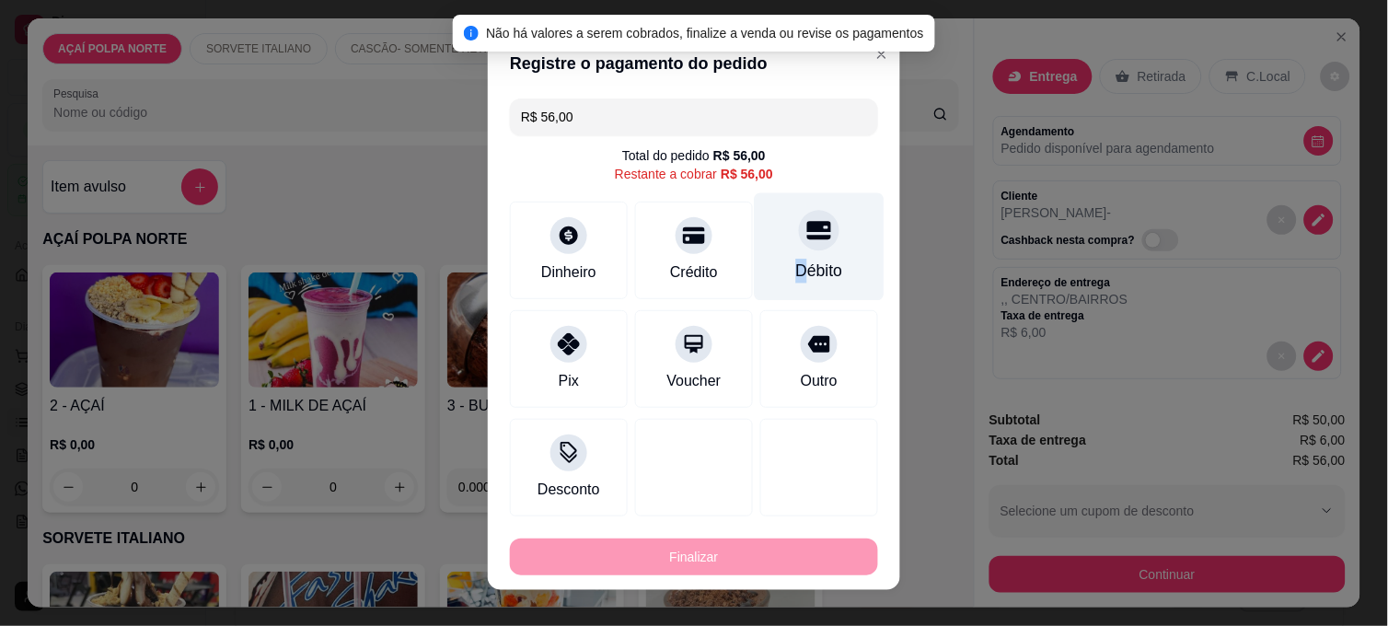
click at [786, 256] on div "Débito" at bounding box center [820, 247] width 130 height 108
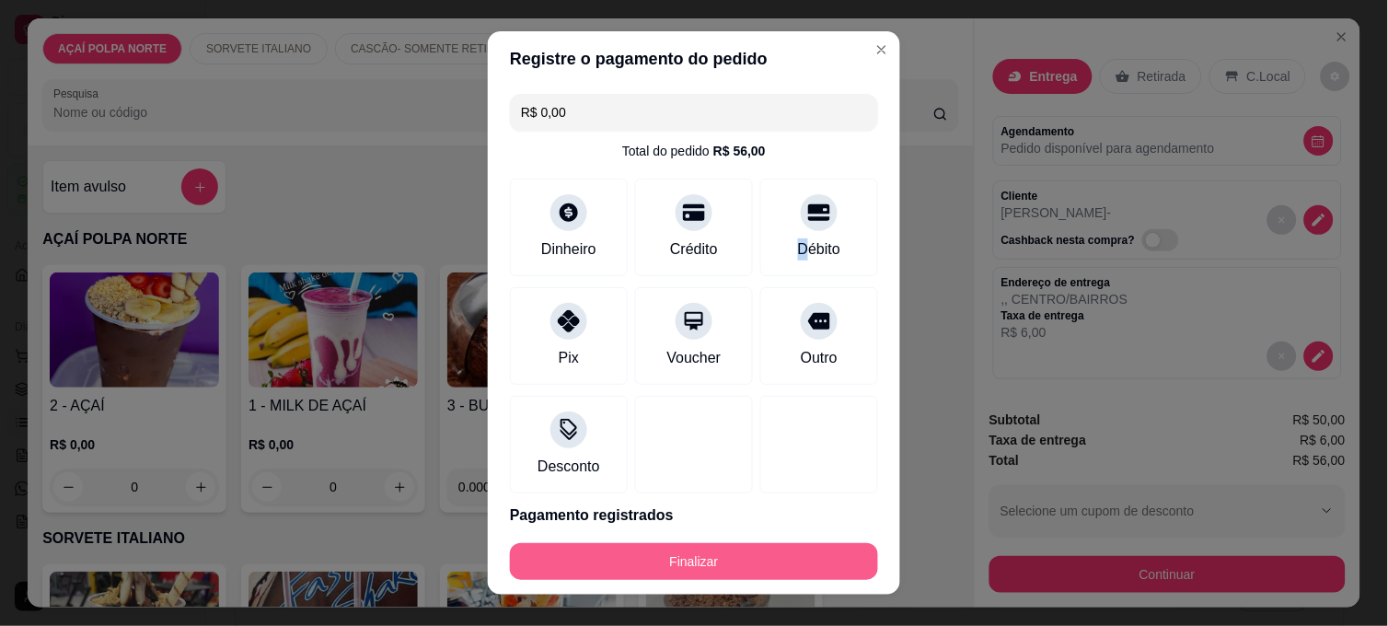
click at [799, 555] on button "Finalizar" at bounding box center [694, 561] width 368 height 37
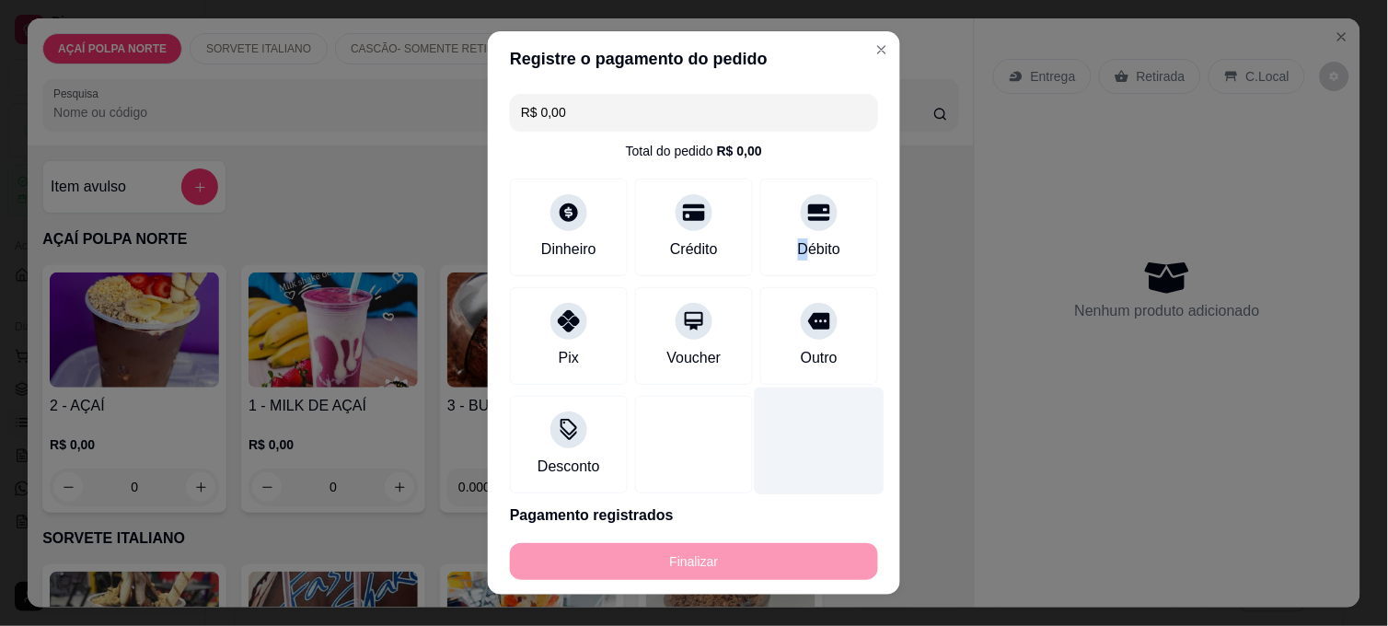
type input "-R$ 56,00"
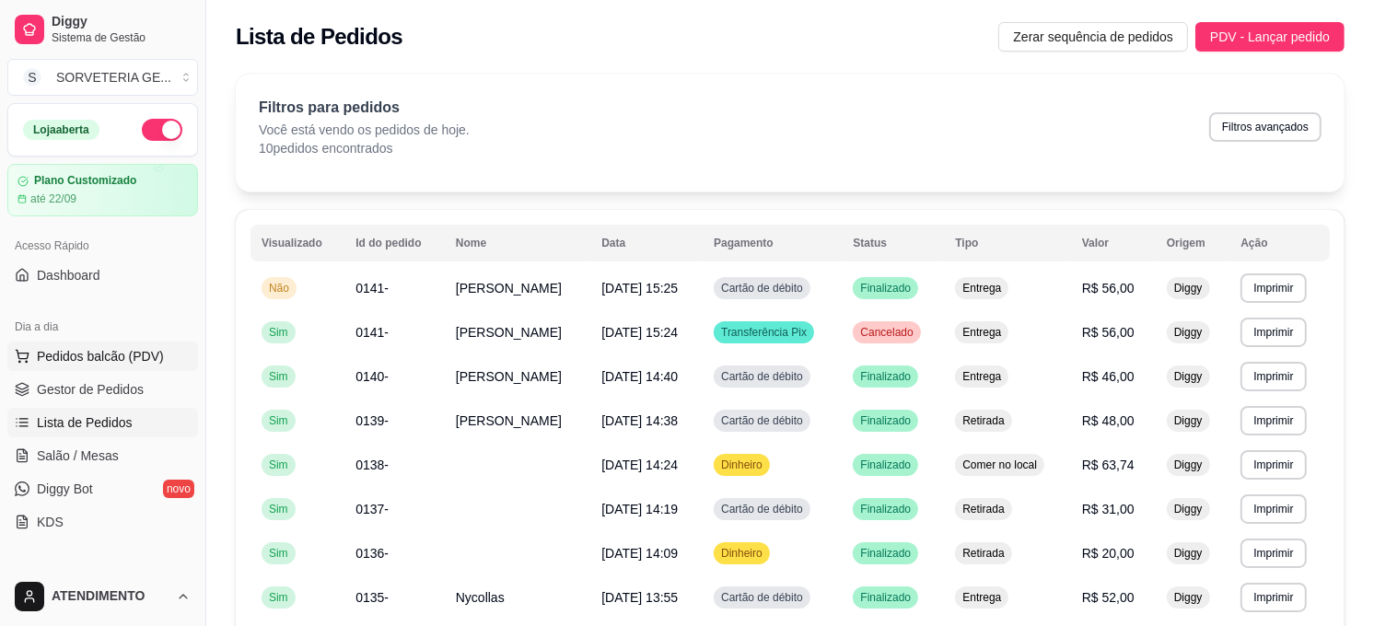
click at [105, 357] on span "Pedidos balcão (PDV)" at bounding box center [100, 356] width 127 height 18
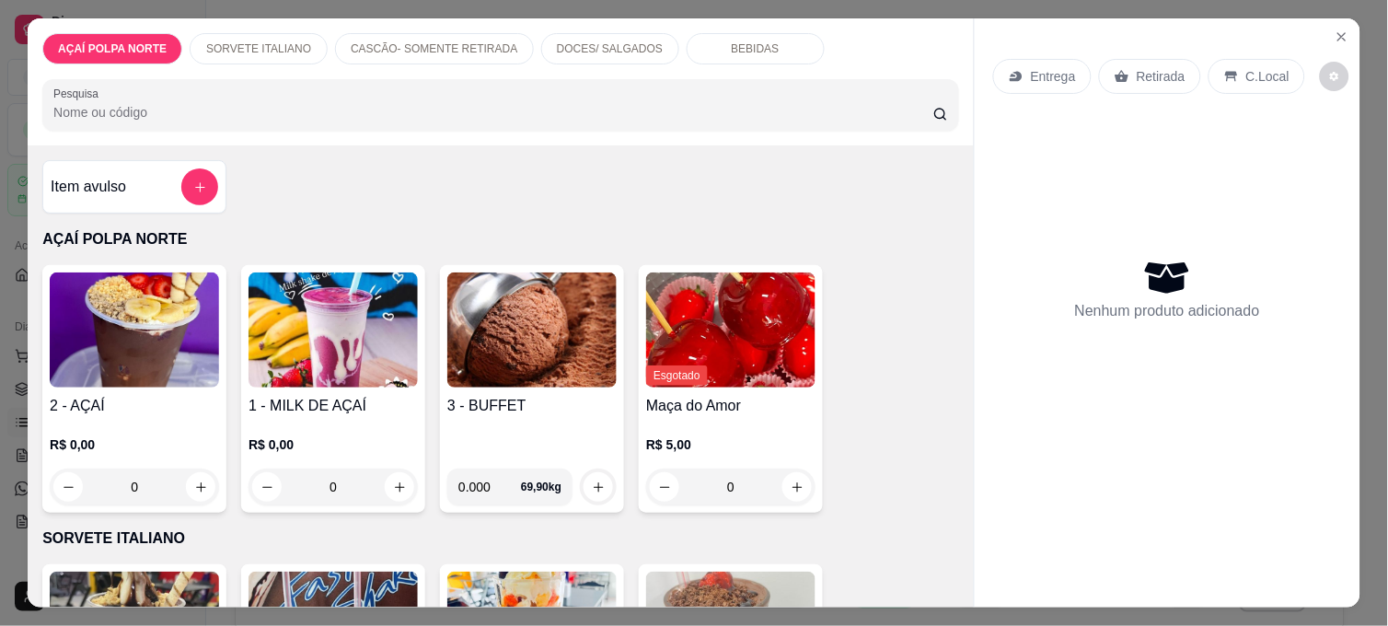
click at [314, 395] on h4 "1 - MILK DE AÇAÍ" at bounding box center [333, 406] width 169 height 22
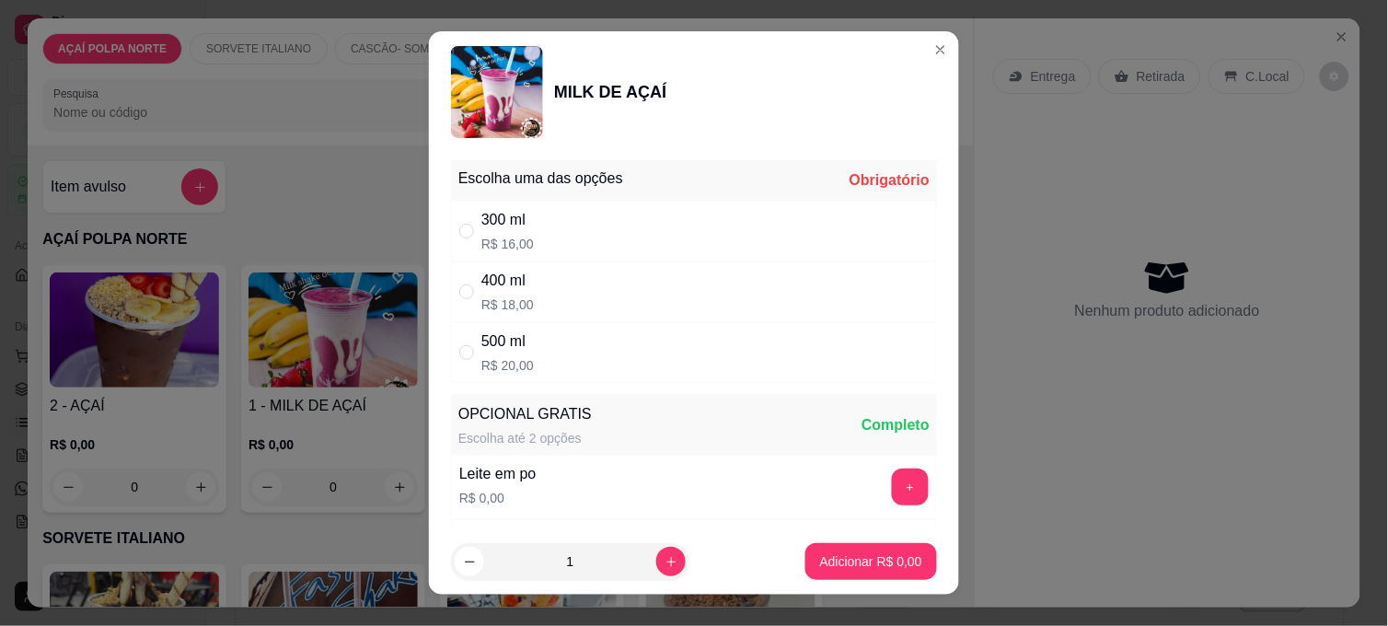
click at [590, 329] on div "500 ml R$ 20,00" at bounding box center [694, 352] width 486 height 61
radio input "true"
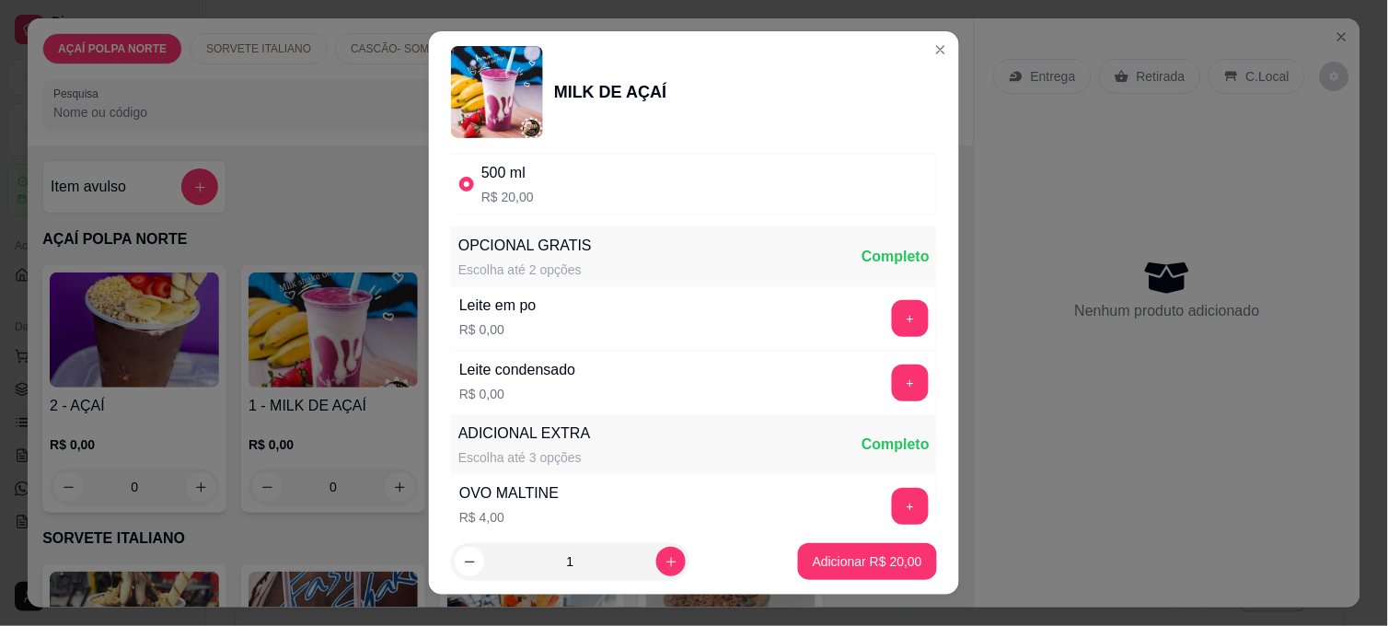
scroll to position [204, 0]
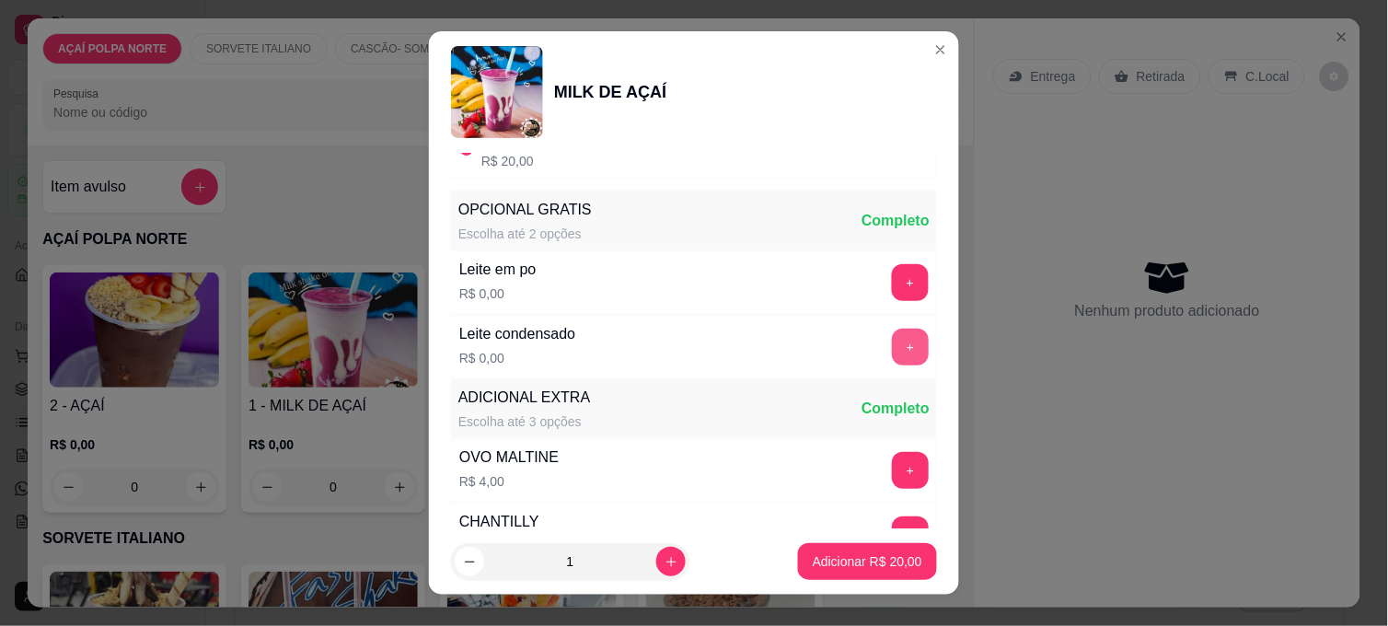
click at [892, 334] on button "+" at bounding box center [910, 347] width 37 height 37
click at [810, 348] on button "-" at bounding box center [828, 347] width 37 height 37
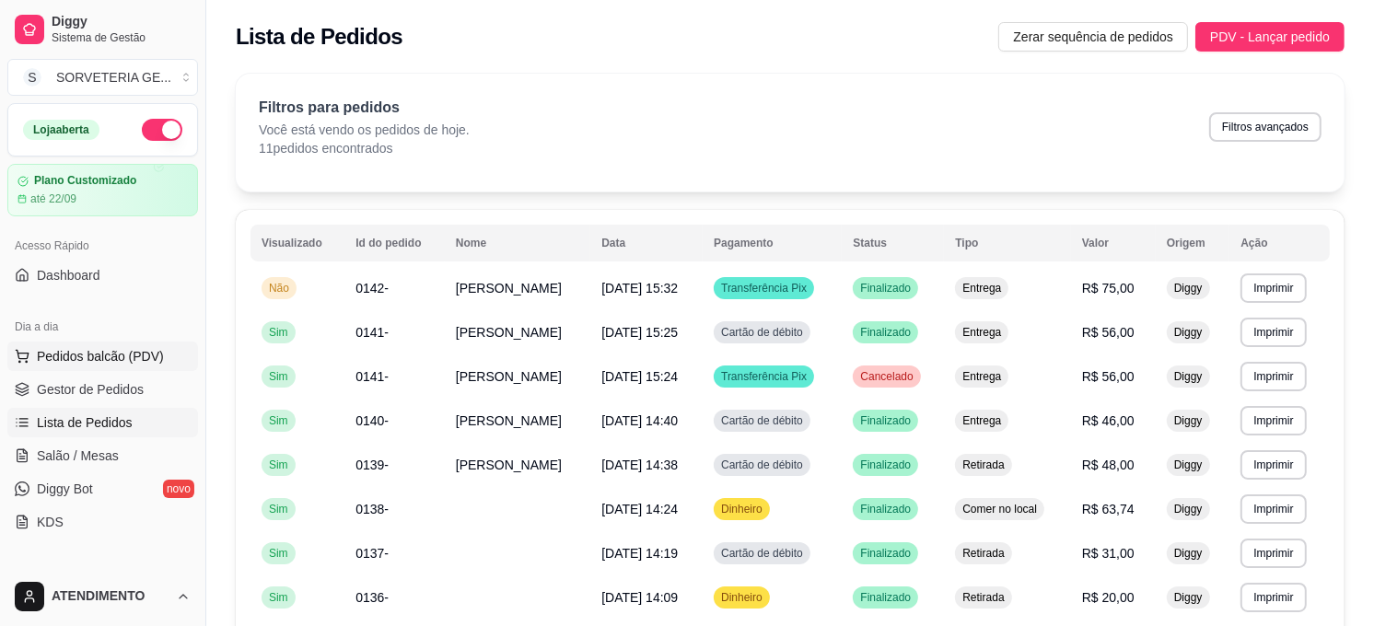
click at [85, 363] on span "Pedidos balcão (PDV)" at bounding box center [100, 356] width 127 height 18
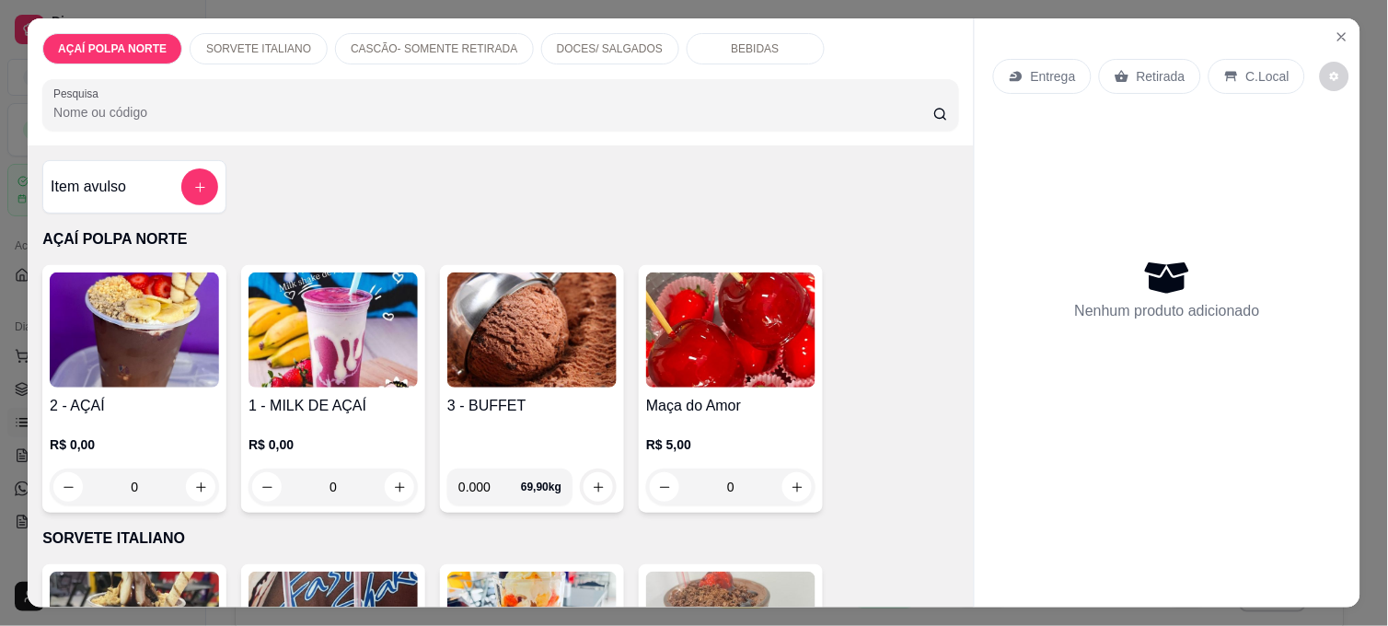
click at [177, 395] on h4 "2 - AÇAÍ" at bounding box center [134, 406] width 169 height 22
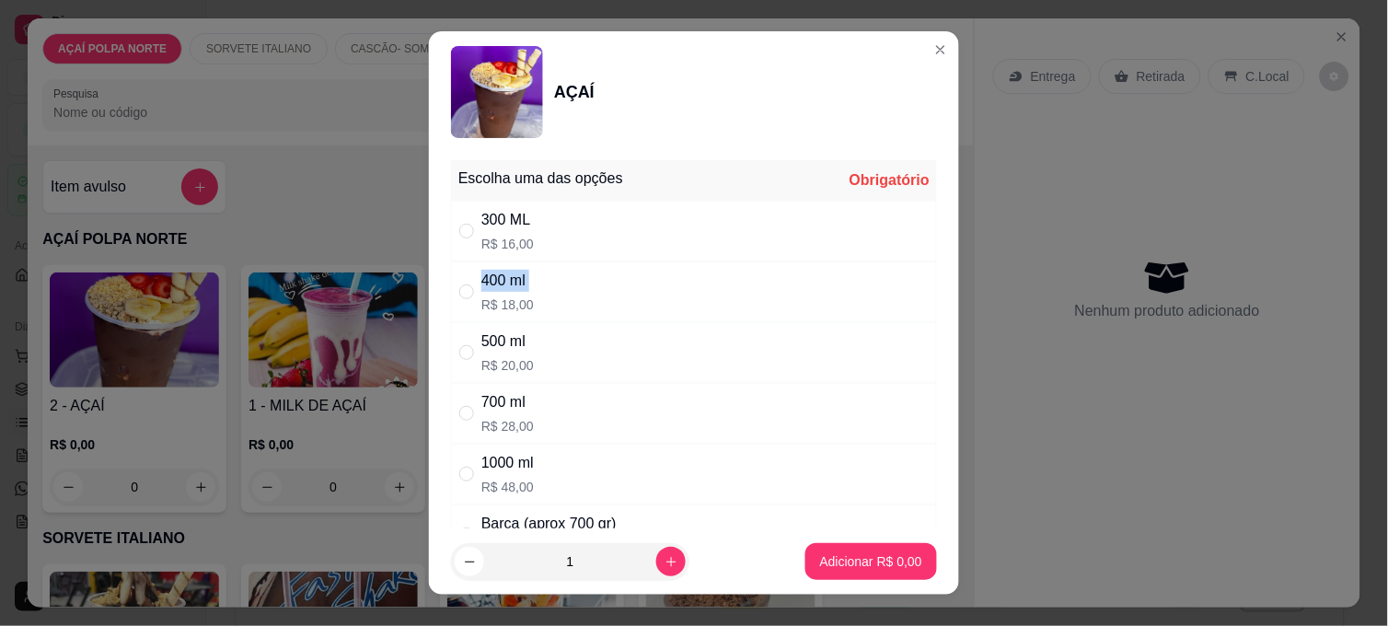
click at [475, 299] on div "400 ml R$ 18,00" at bounding box center [694, 291] width 486 height 61
radio input "true"
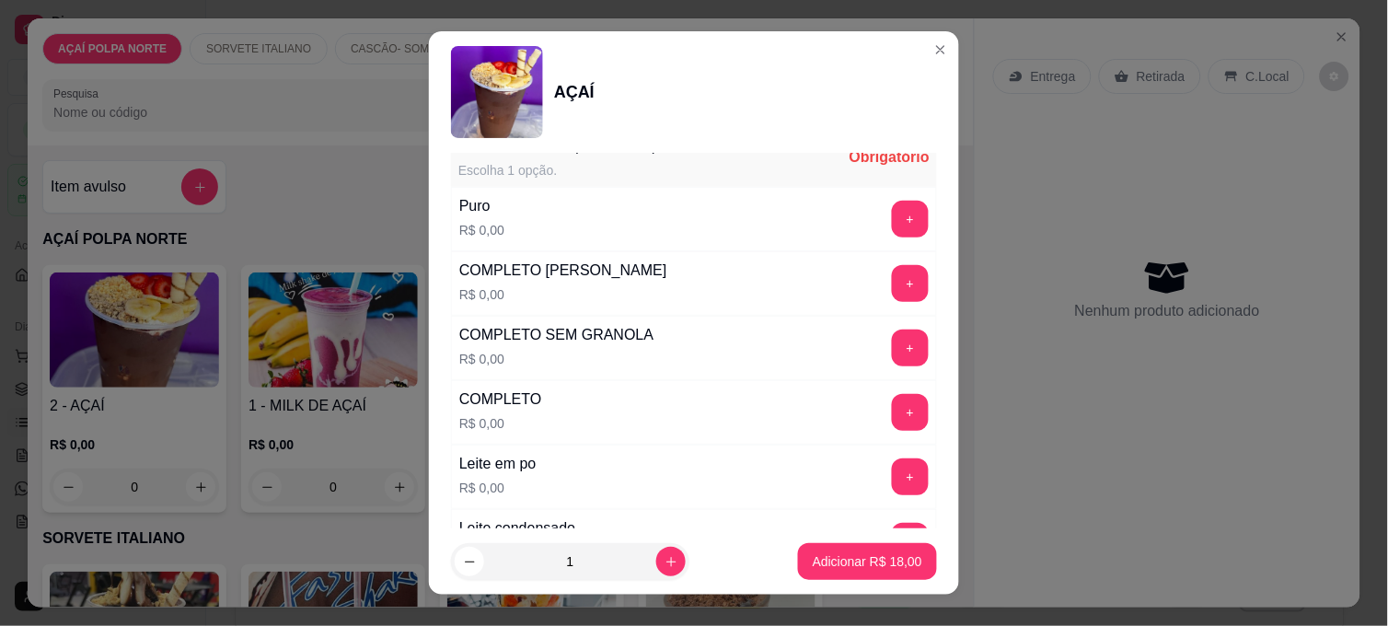
scroll to position [613, 0]
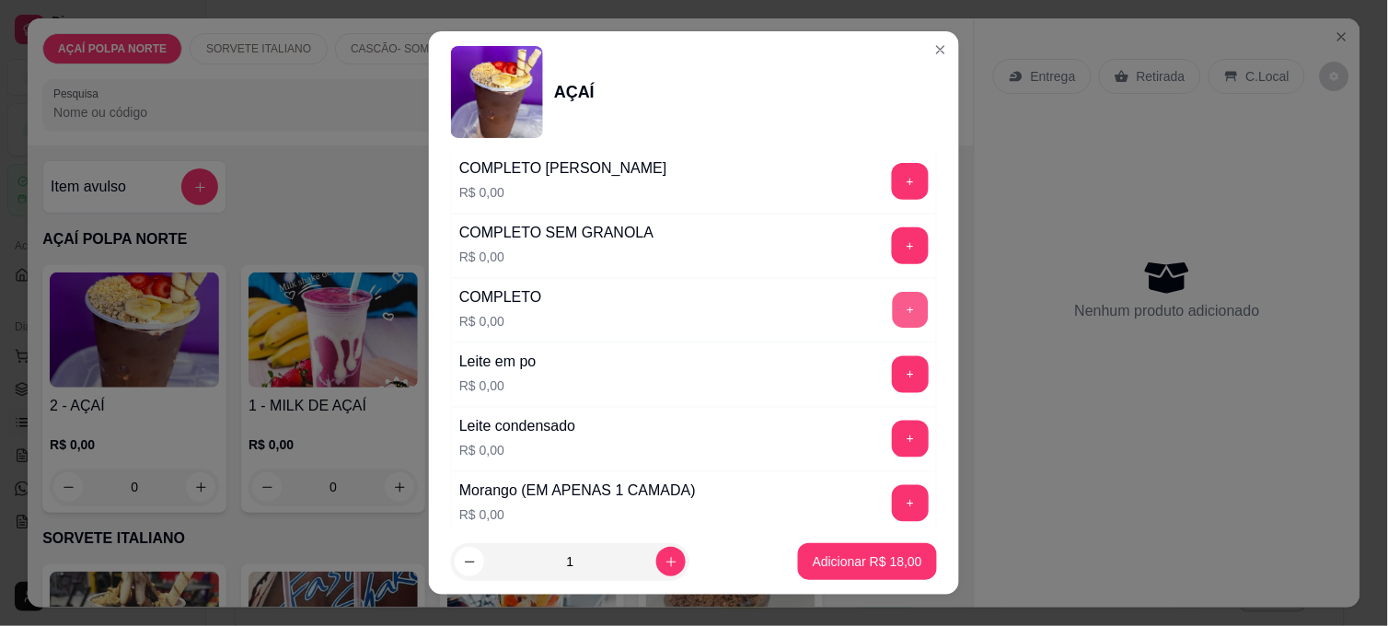
click at [893, 317] on button "+" at bounding box center [911, 311] width 36 height 36
click at [854, 548] on button "Adicionar R$ 18,00" at bounding box center [867, 561] width 139 height 37
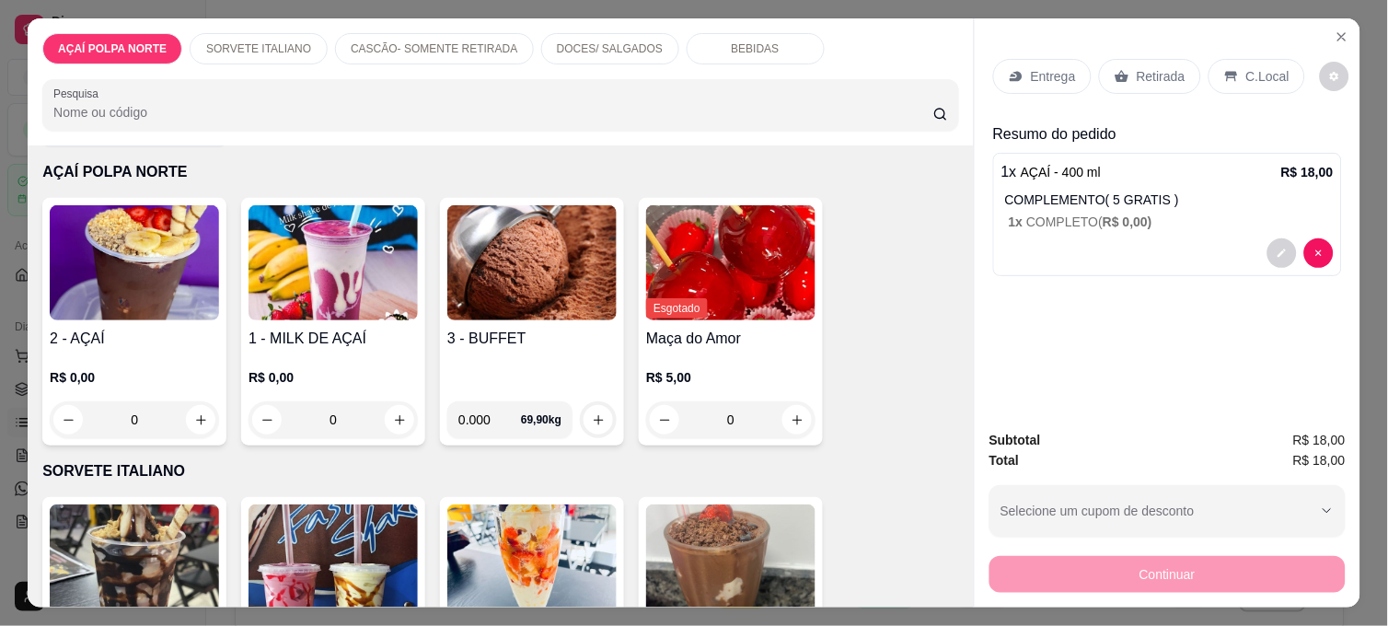
scroll to position [102, 0]
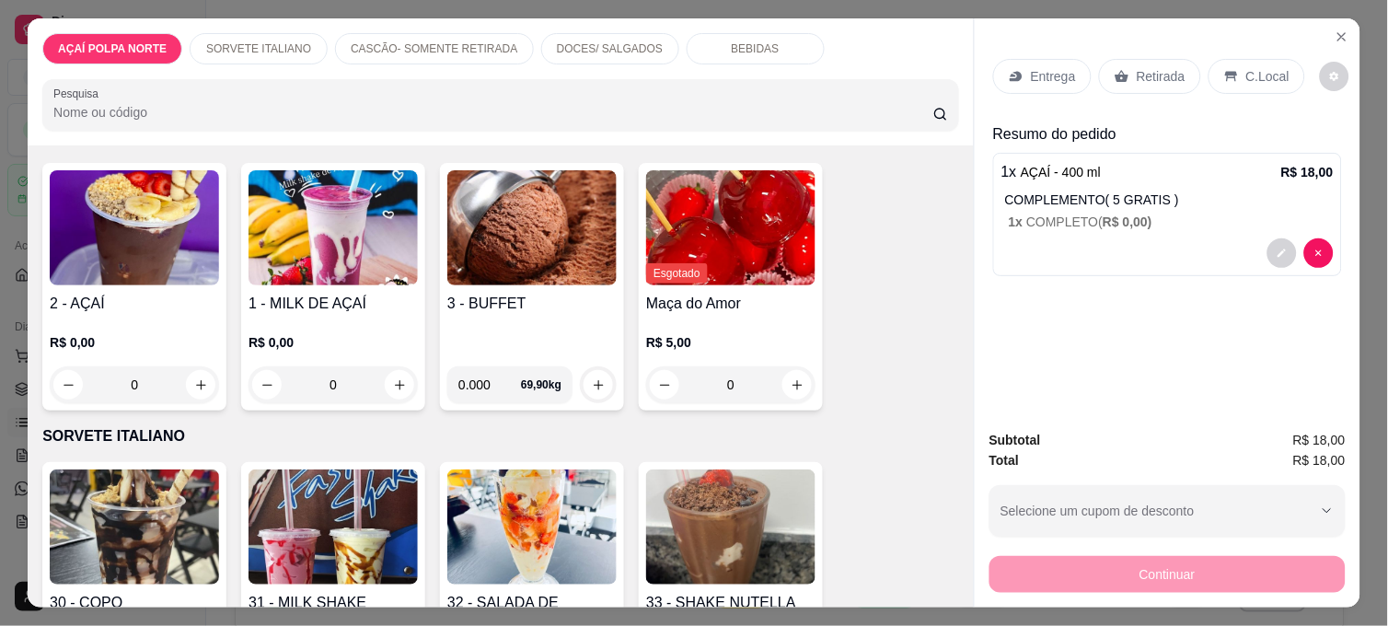
click at [133, 484] on img at bounding box center [134, 527] width 169 height 115
click at [122, 301] on h4 "2 - AÇAÍ" at bounding box center [134, 304] width 169 height 22
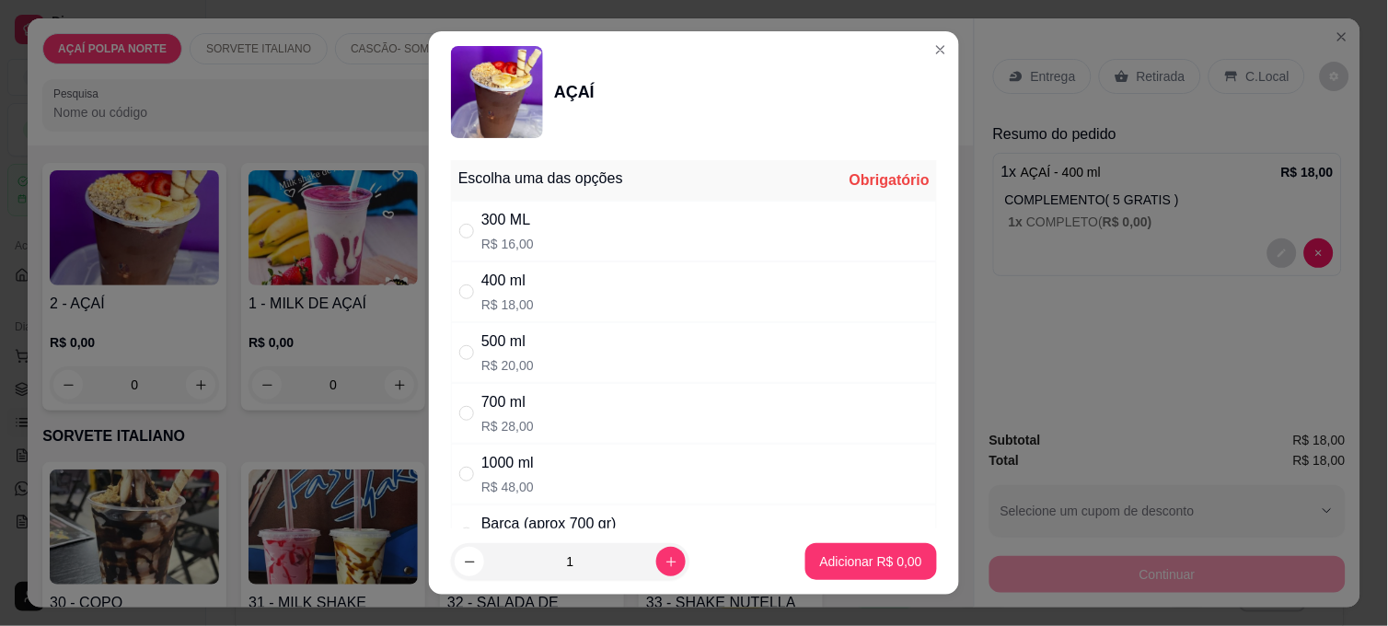
click at [493, 221] on div "300 ML" at bounding box center [508, 220] width 52 height 22
radio input "true"
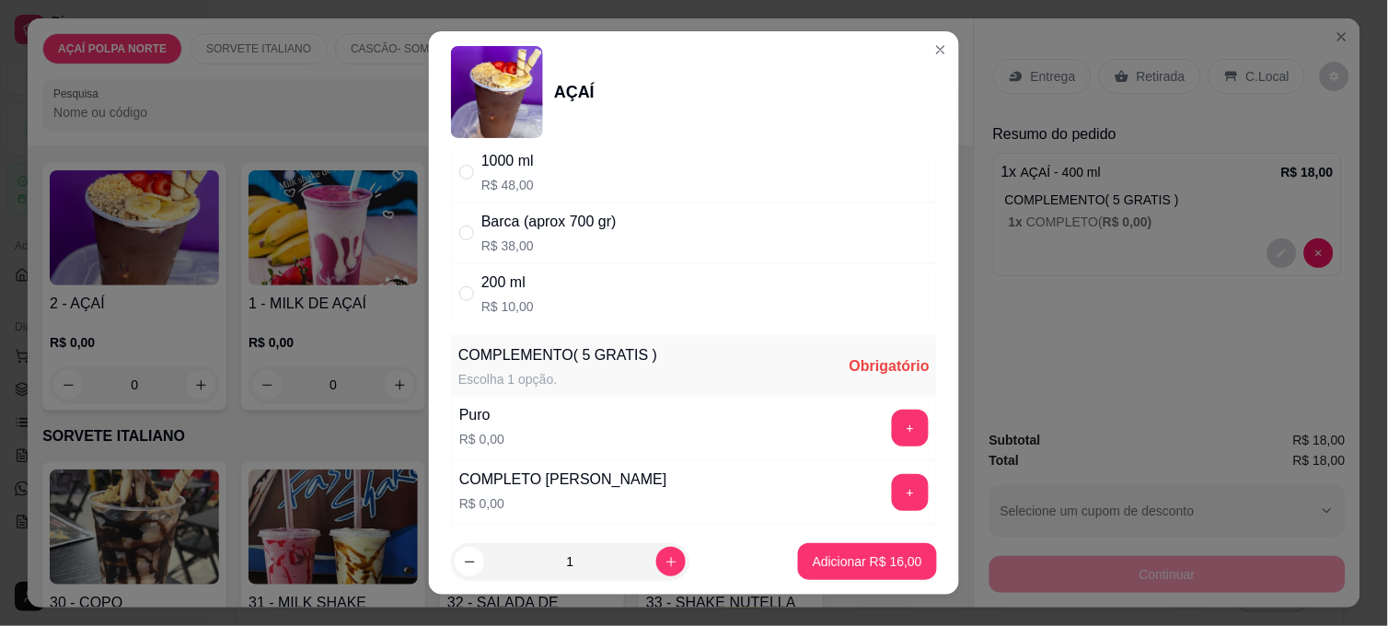
scroll to position [511, 0]
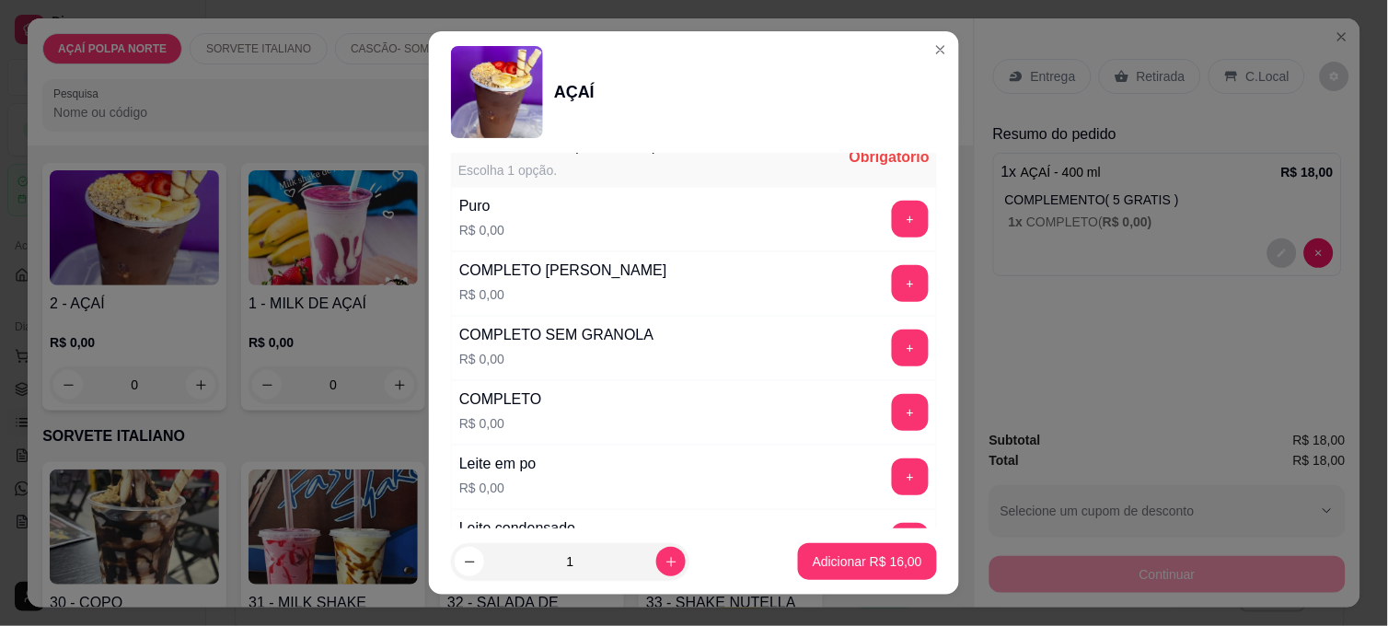
click at [885, 354] on div "+" at bounding box center [911, 348] width 52 height 37
click at [892, 359] on button "+" at bounding box center [910, 348] width 37 height 37
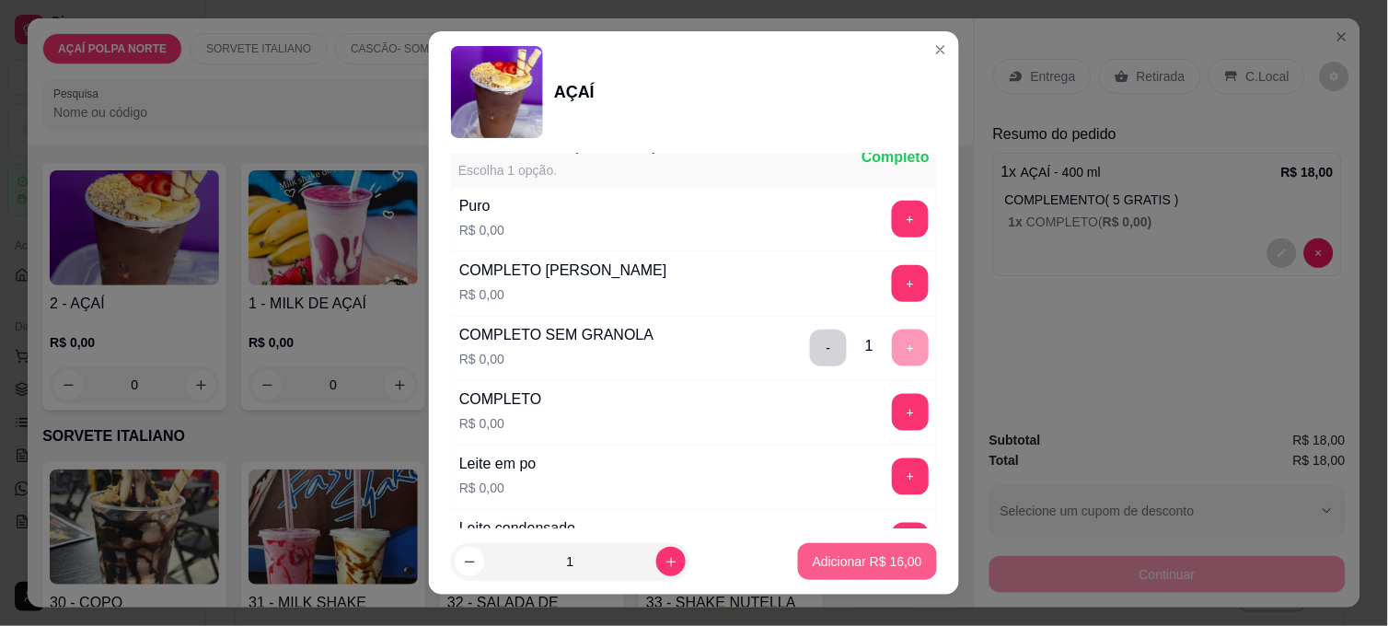
click at [895, 560] on p "Adicionar R$ 16,00" at bounding box center [868, 561] width 110 height 18
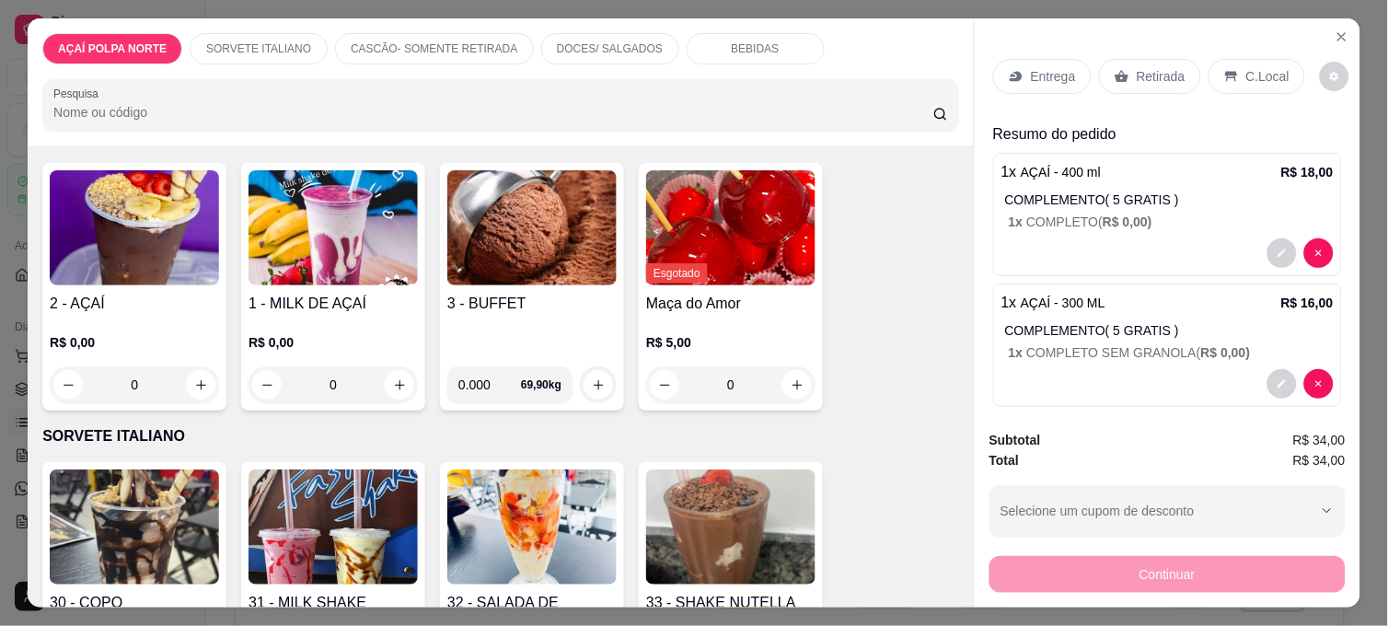
click at [1032, 75] on p "Entrega" at bounding box center [1053, 76] width 45 height 18
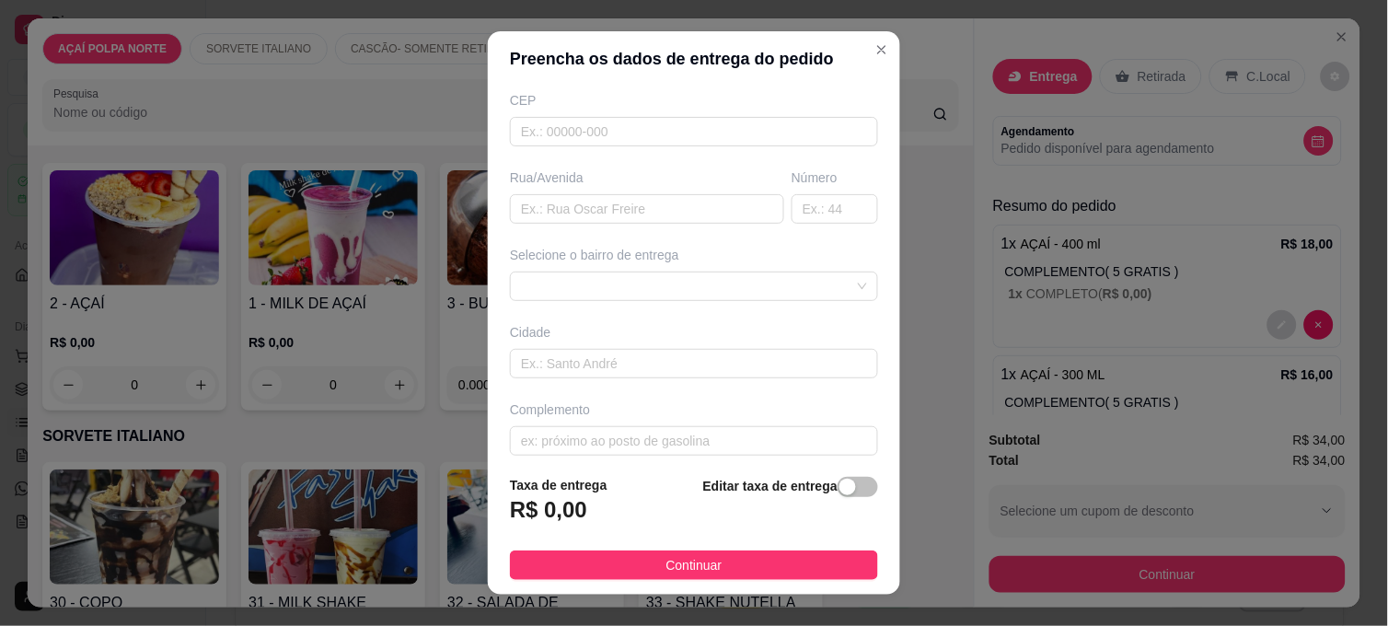
scroll to position [247, 0]
click at [605, 272] on div at bounding box center [694, 272] width 368 height 29
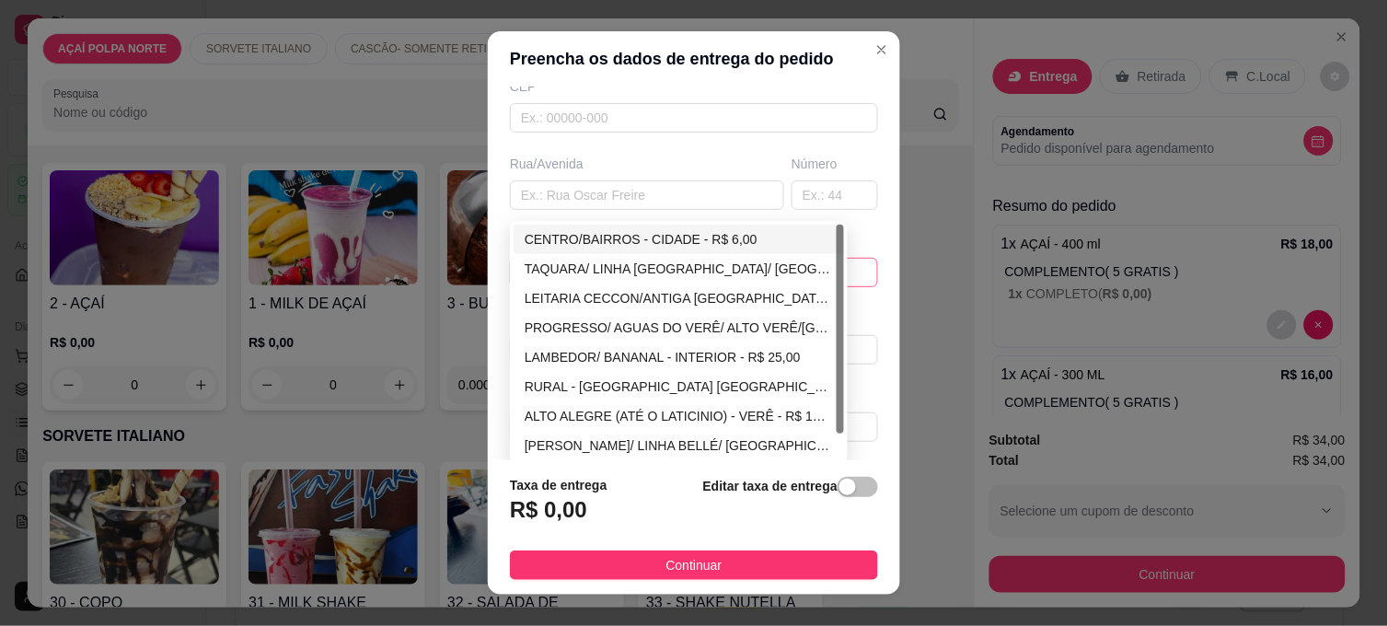
click at [618, 240] on div "CENTRO/BAIRROS - CIDADE - R$ 6,00" at bounding box center [679, 239] width 308 height 20
type input "CIDADE"
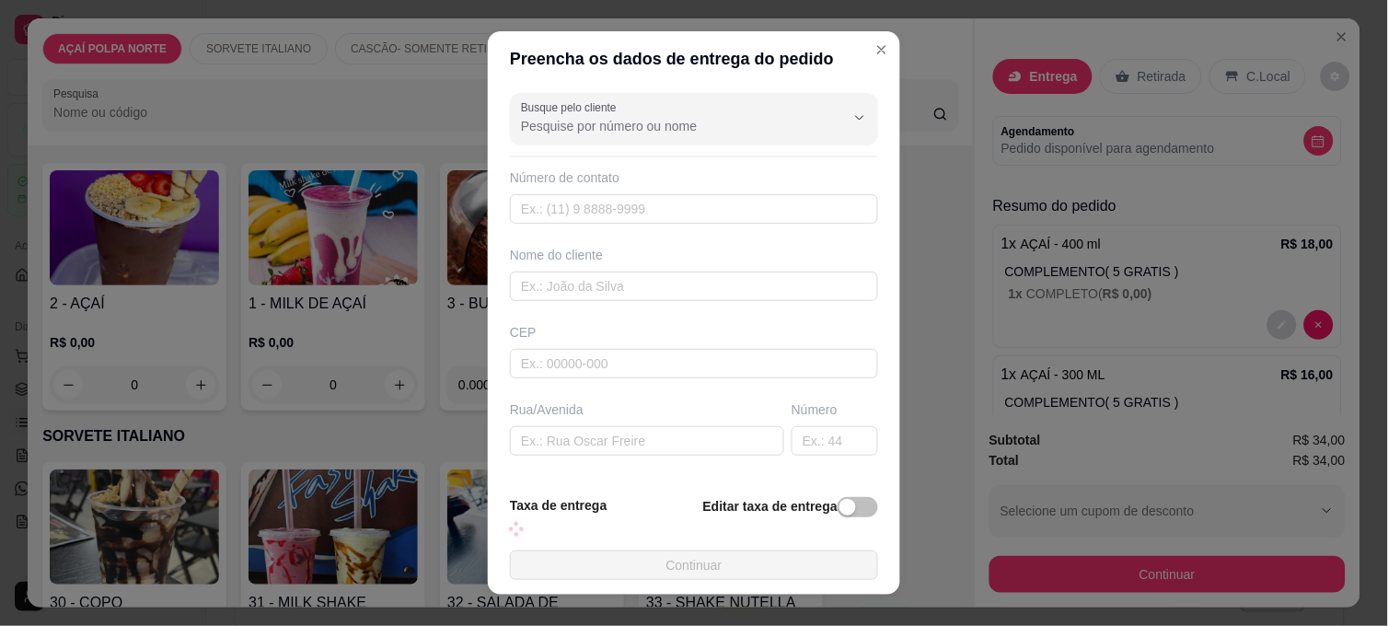
scroll to position [0, 0]
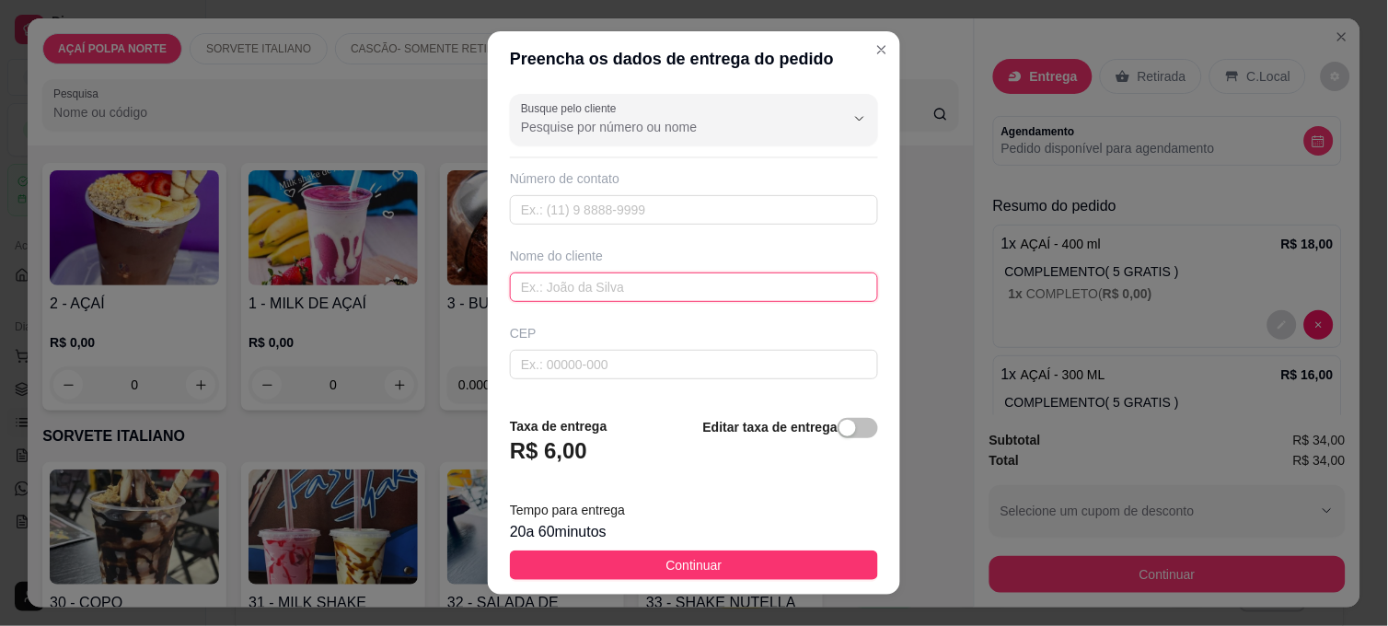
click at [595, 286] on input "text" at bounding box center [694, 287] width 368 height 29
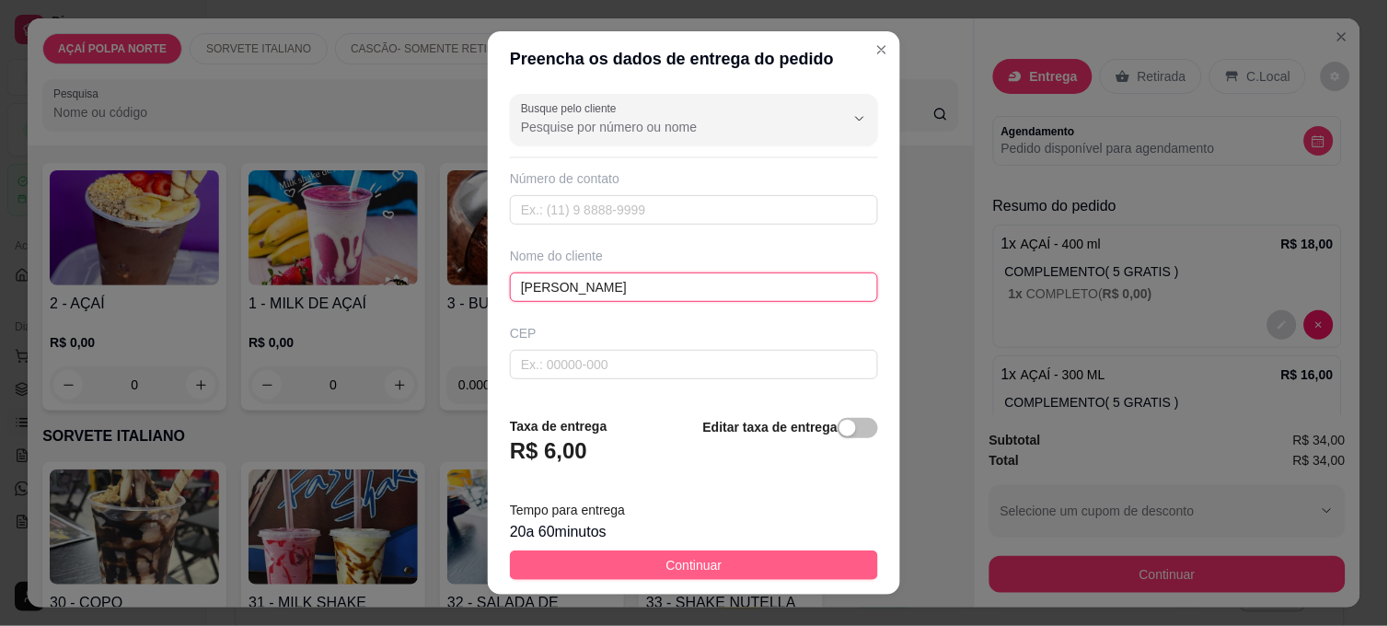
type input "[PERSON_NAME]"
click at [760, 563] on button "Continuar" at bounding box center [694, 565] width 368 height 29
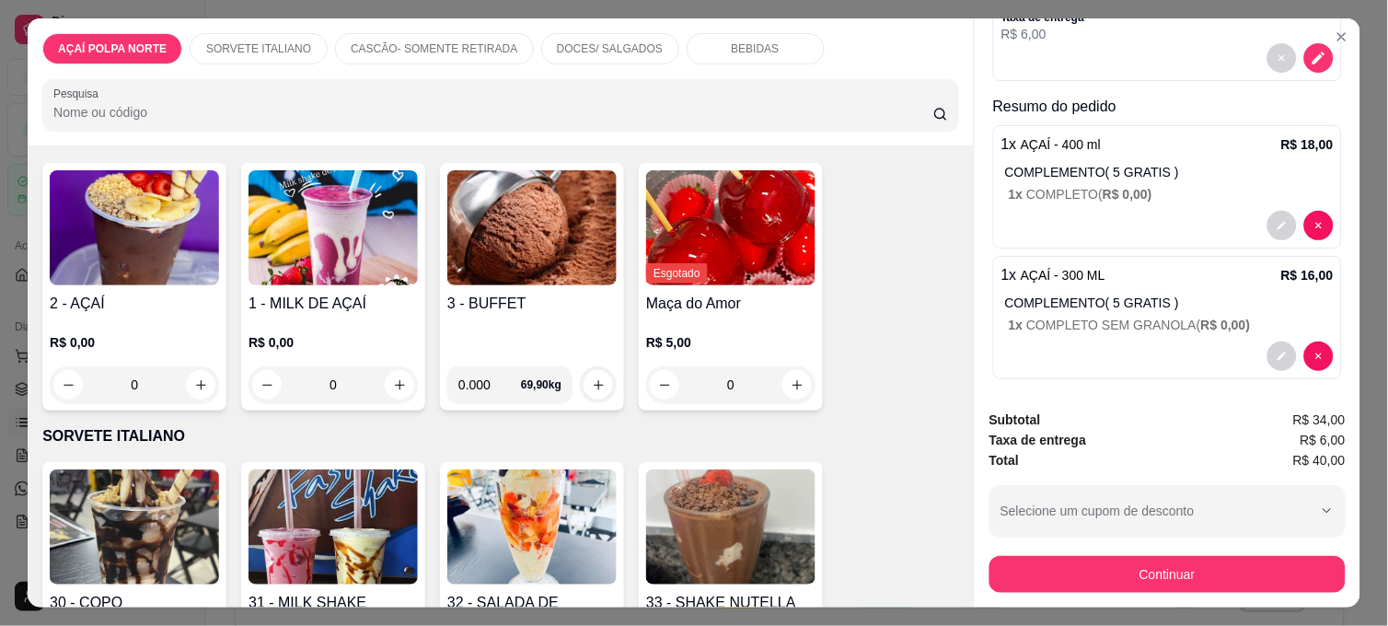
scroll to position [307, 0]
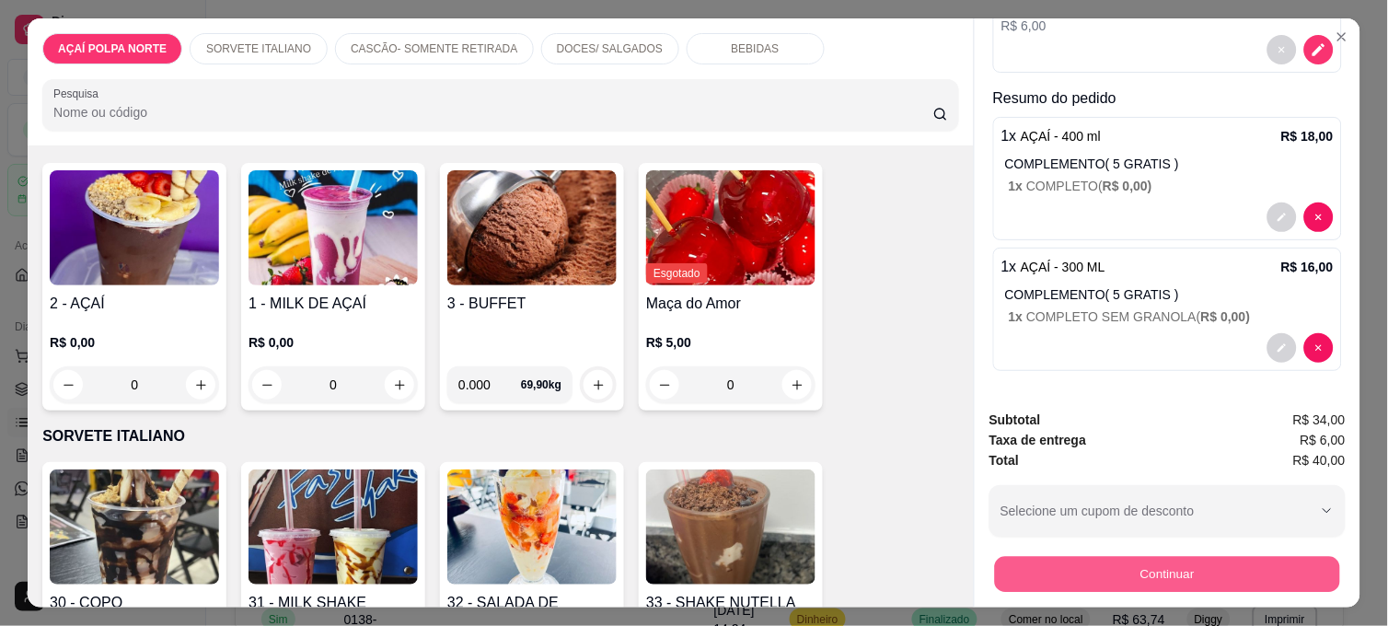
click at [1149, 574] on button "Continuar" at bounding box center [1167, 574] width 345 height 36
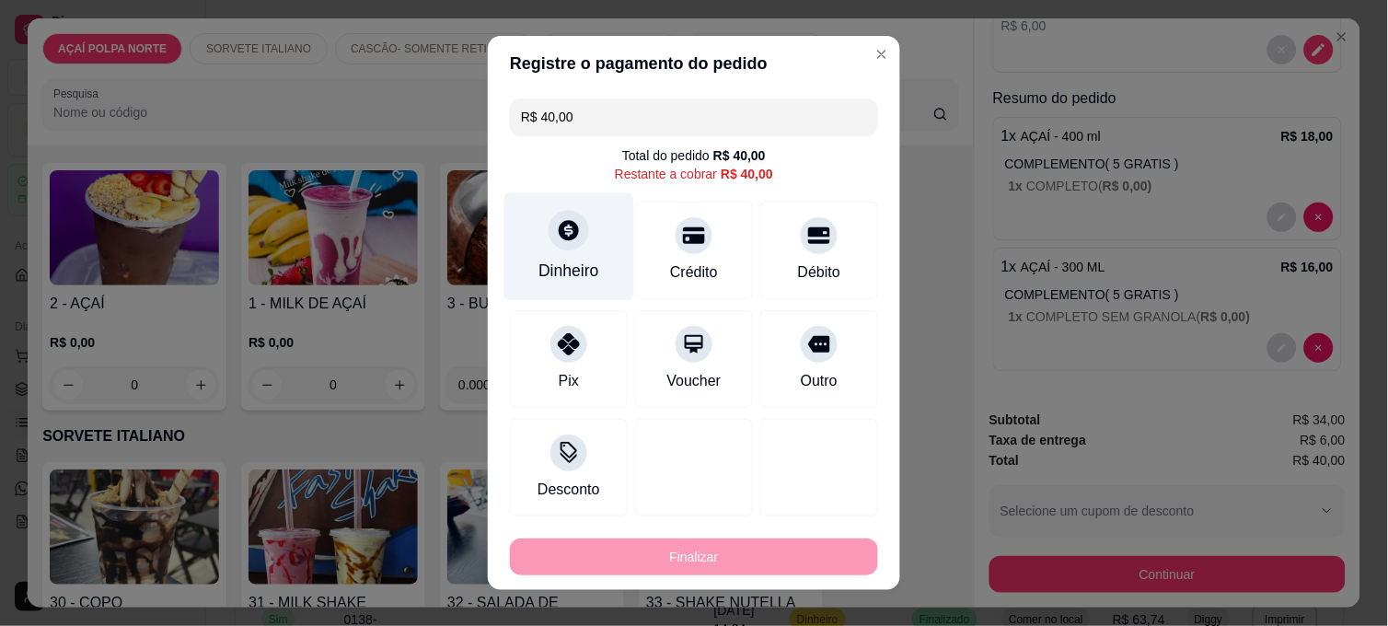
click at [539, 270] on div "Dinheiro" at bounding box center [569, 271] width 61 height 24
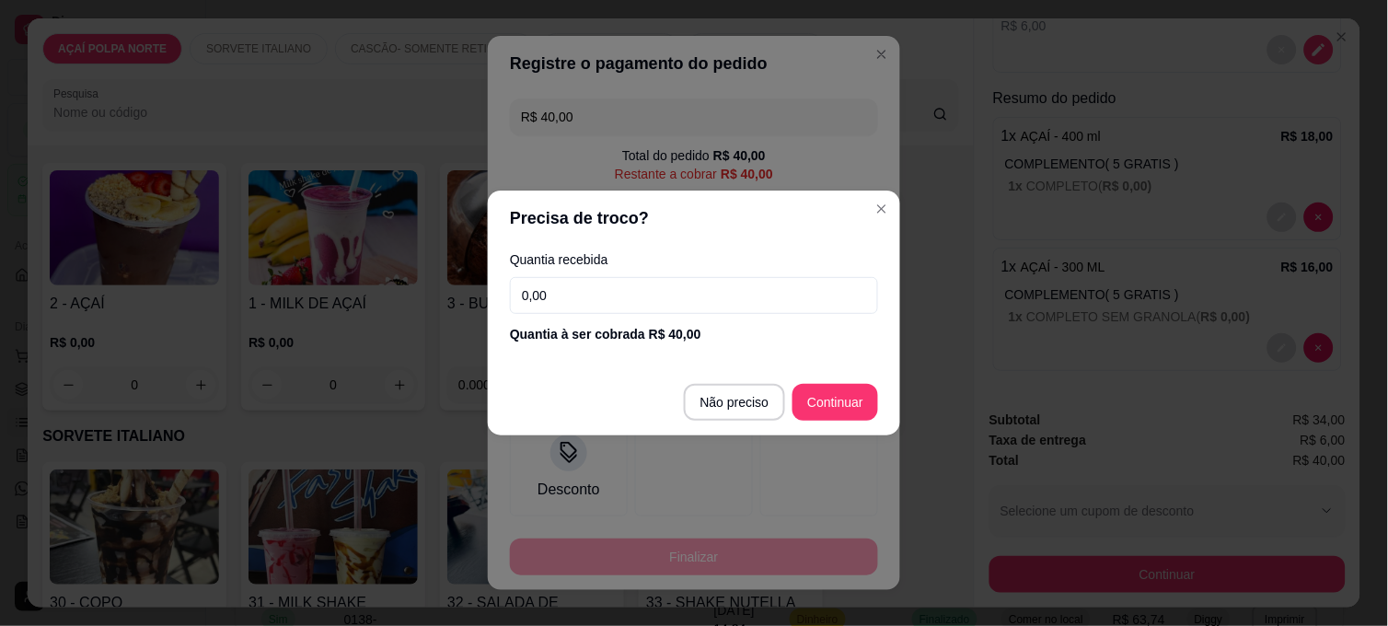
click at [618, 305] on input "0,00" at bounding box center [694, 295] width 368 height 37
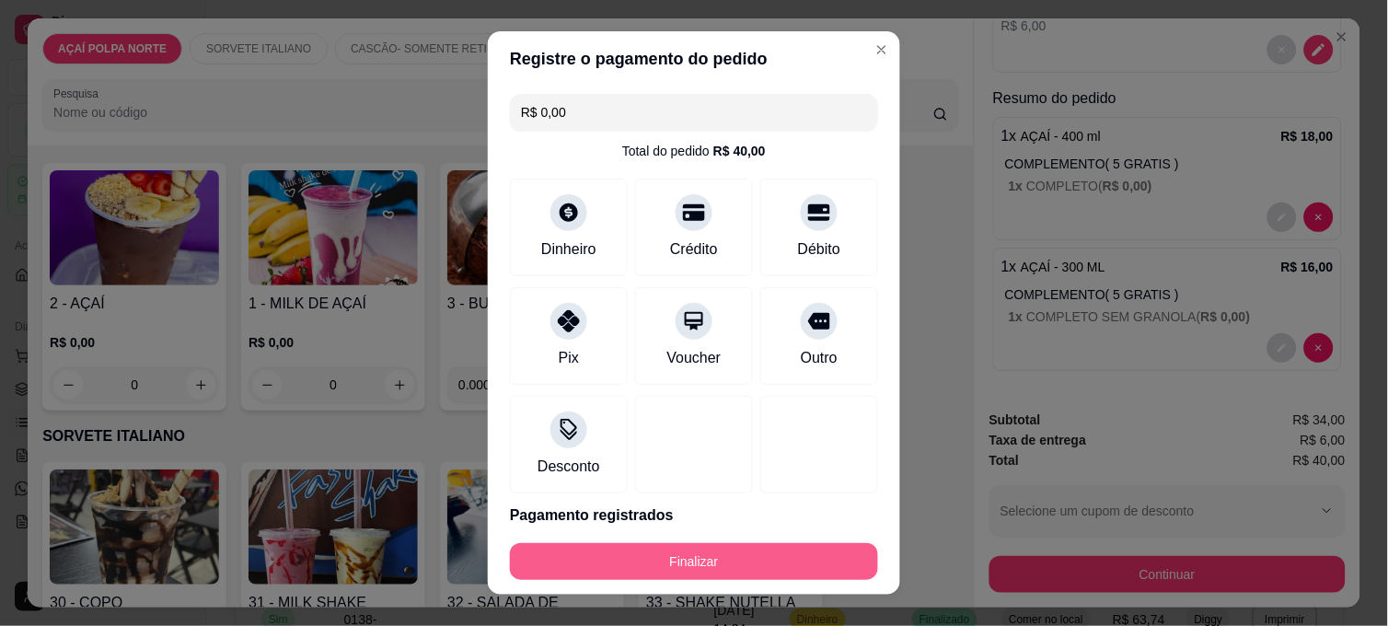
click at [731, 562] on button "Finalizar" at bounding box center [694, 561] width 368 height 37
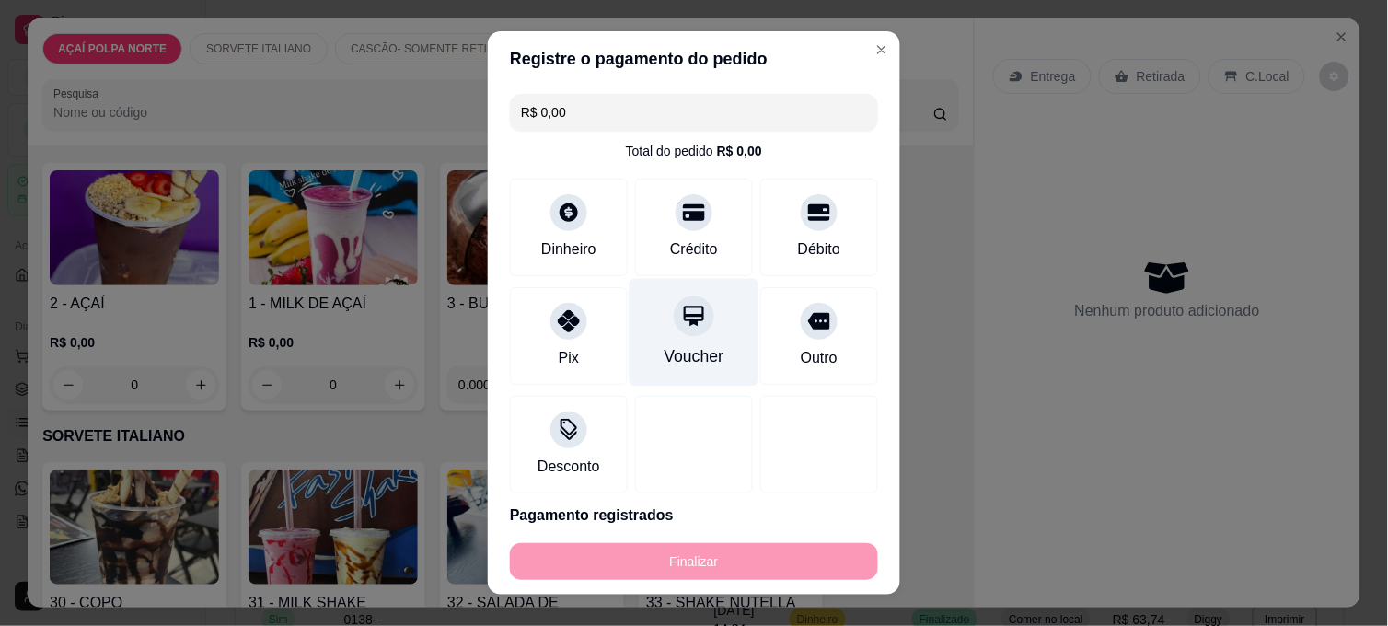
type input "-R$ 40,00"
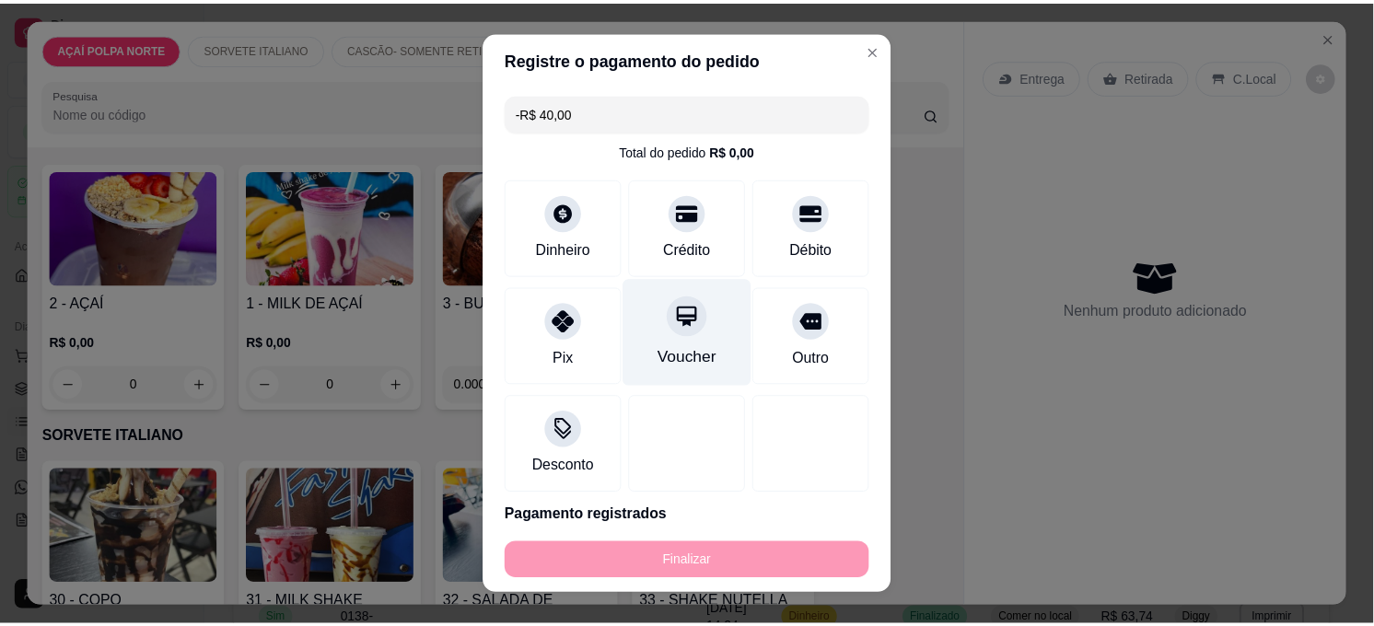
scroll to position [0, 0]
